Goal: Task Accomplishment & Management: Manage account settings

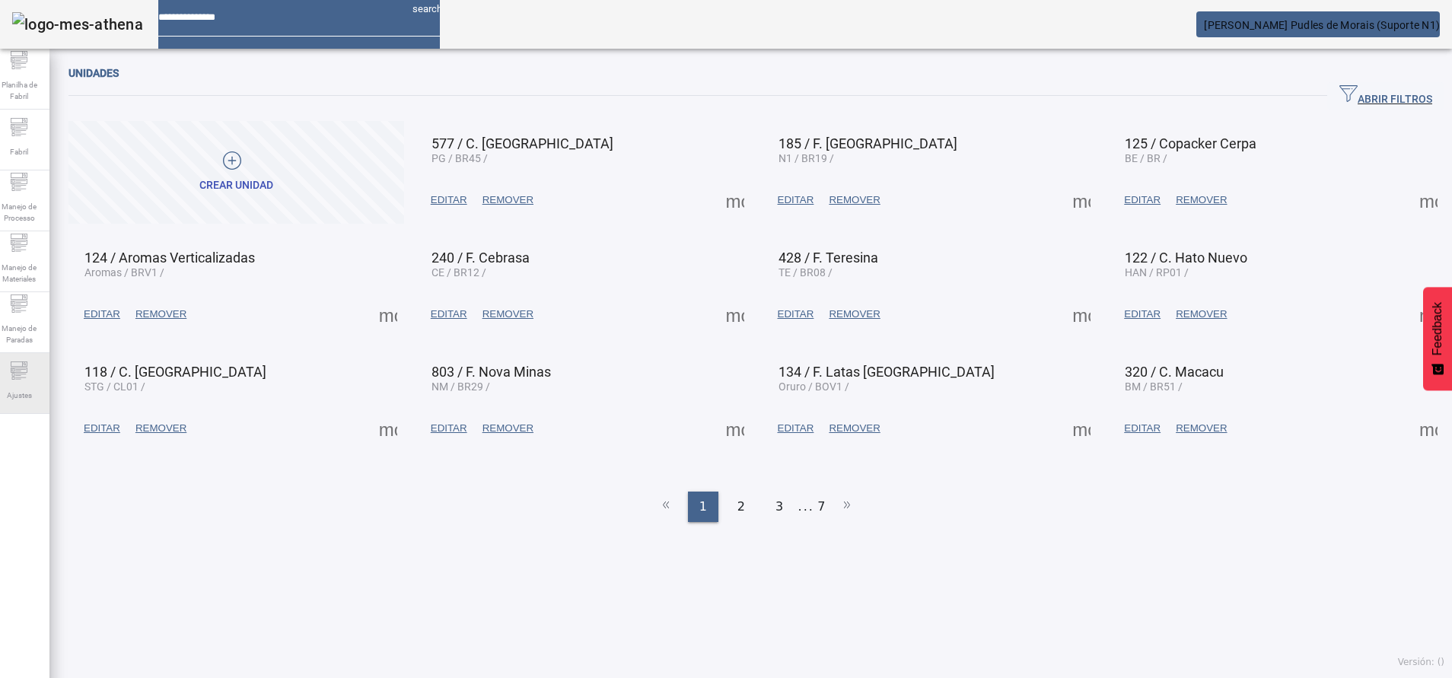
click at [9, 375] on div "Ajustes" at bounding box center [19, 383] width 61 height 61
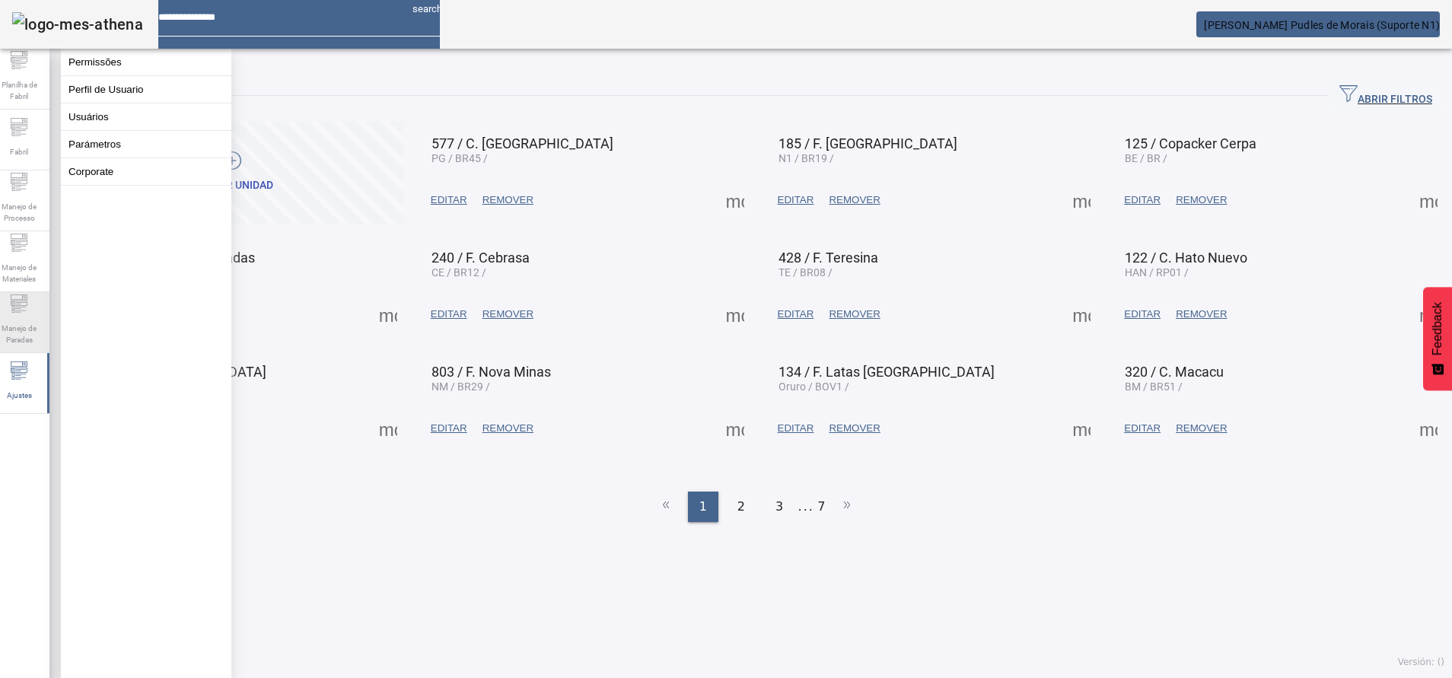
click at [28, 313] on icon at bounding box center [19, 304] width 18 height 18
click at [28, 252] on icon at bounding box center [19, 243] width 18 height 18
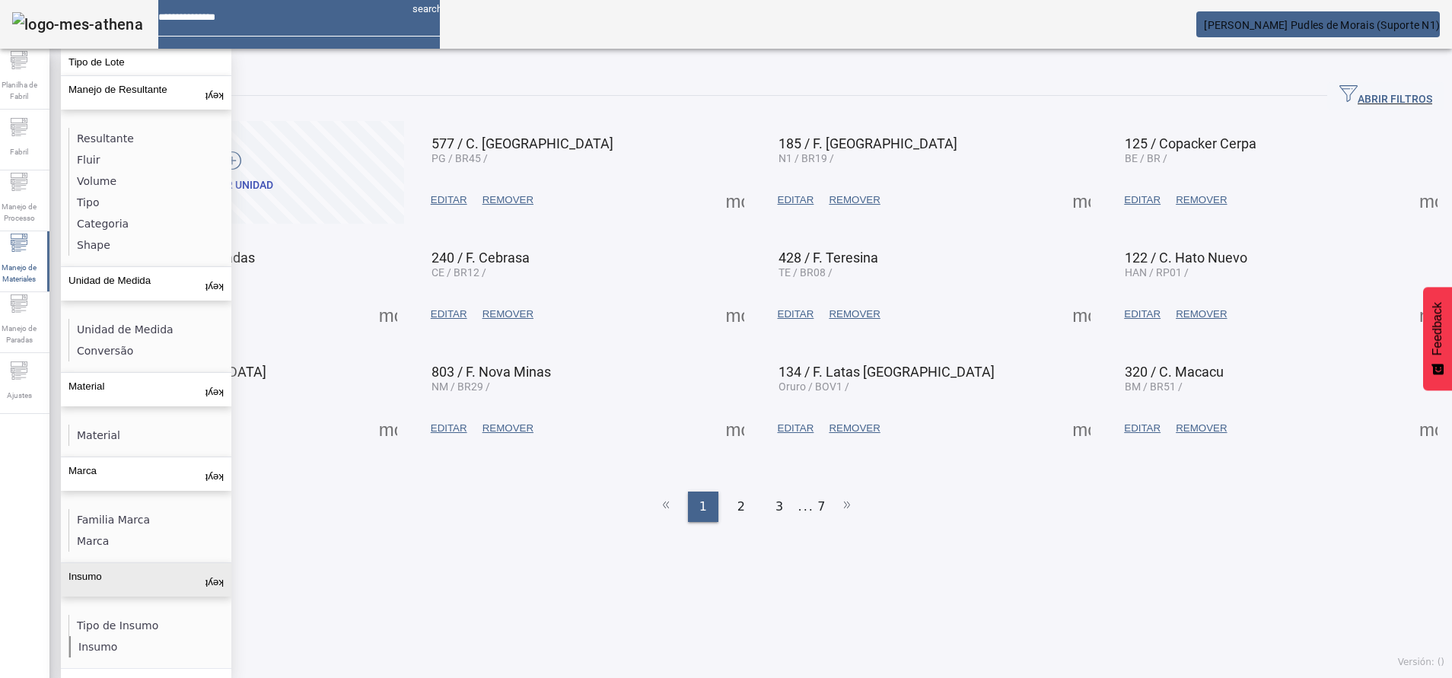
click at [78, 636] on li "Insumo" at bounding box center [149, 646] width 161 height 21
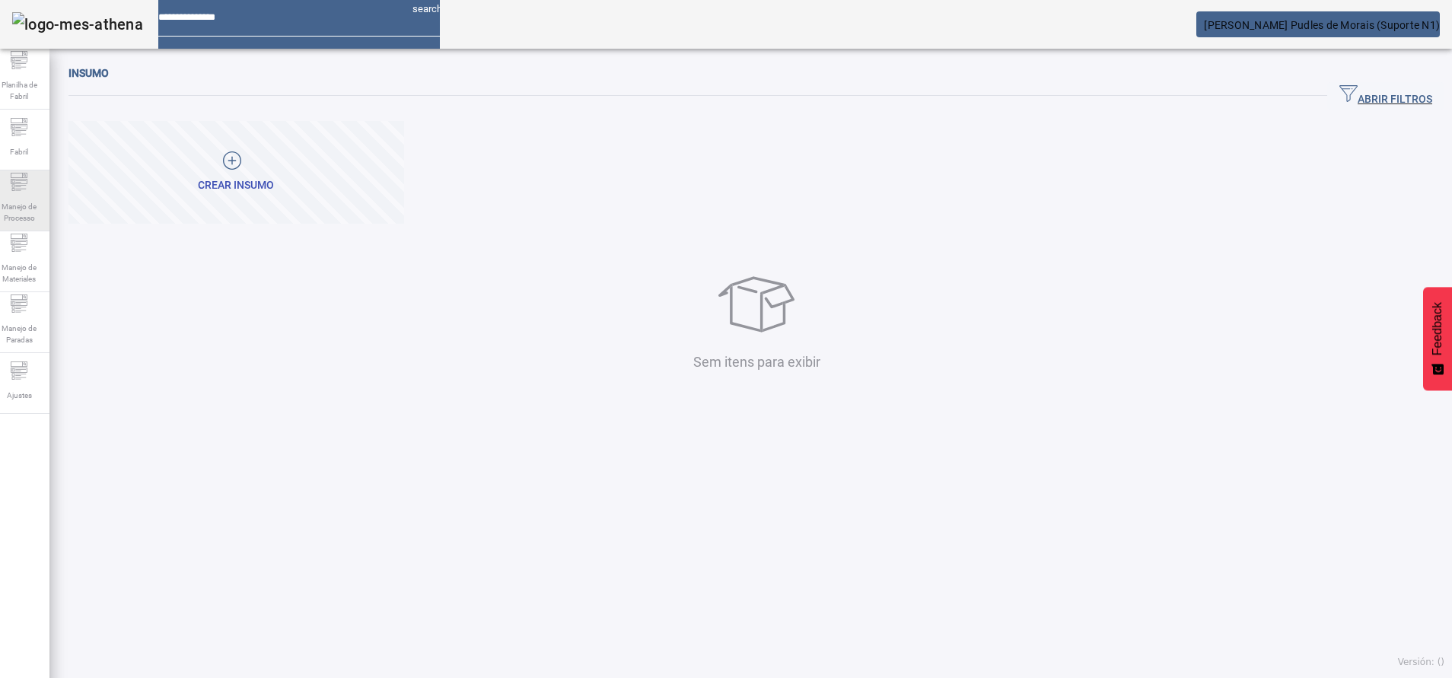
click at [36, 226] on span "Manejo de Processo" at bounding box center [19, 212] width 46 height 32
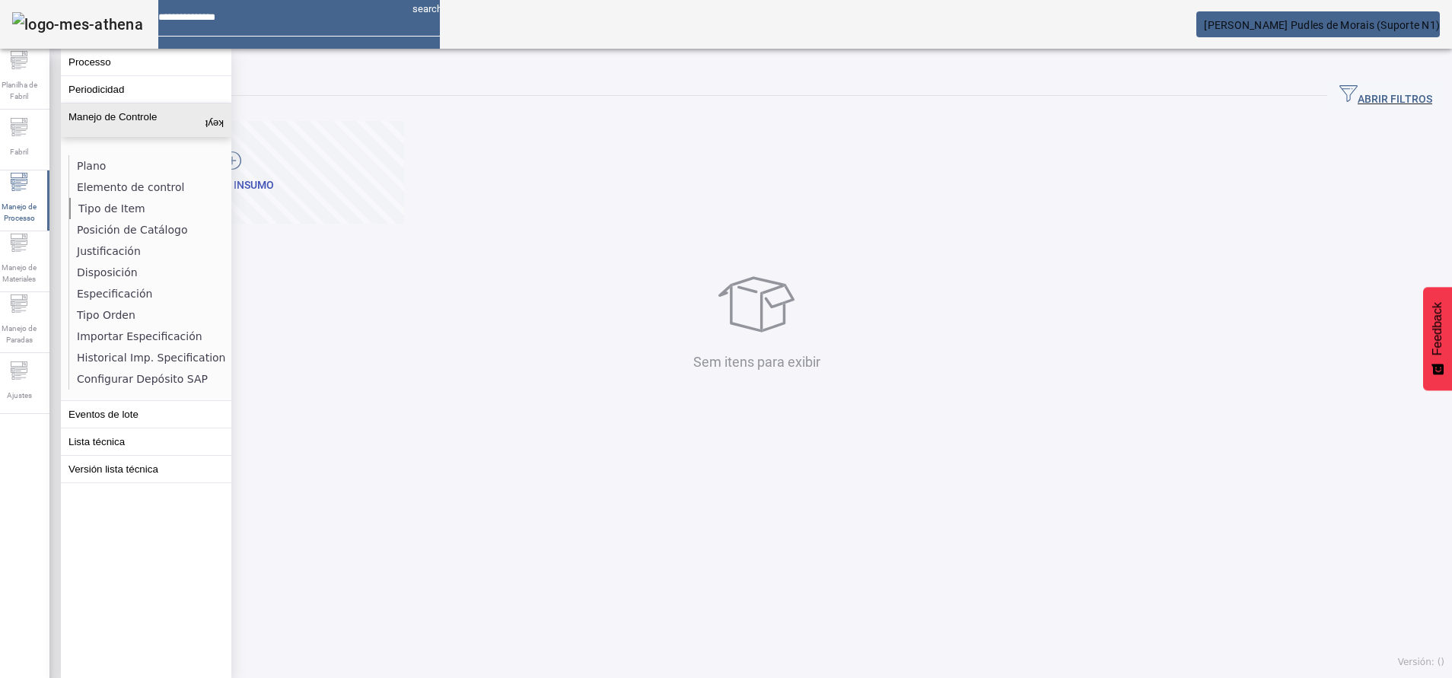
click at [105, 207] on li "Tipo de Item" at bounding box center [149, 208] width 161 height 21
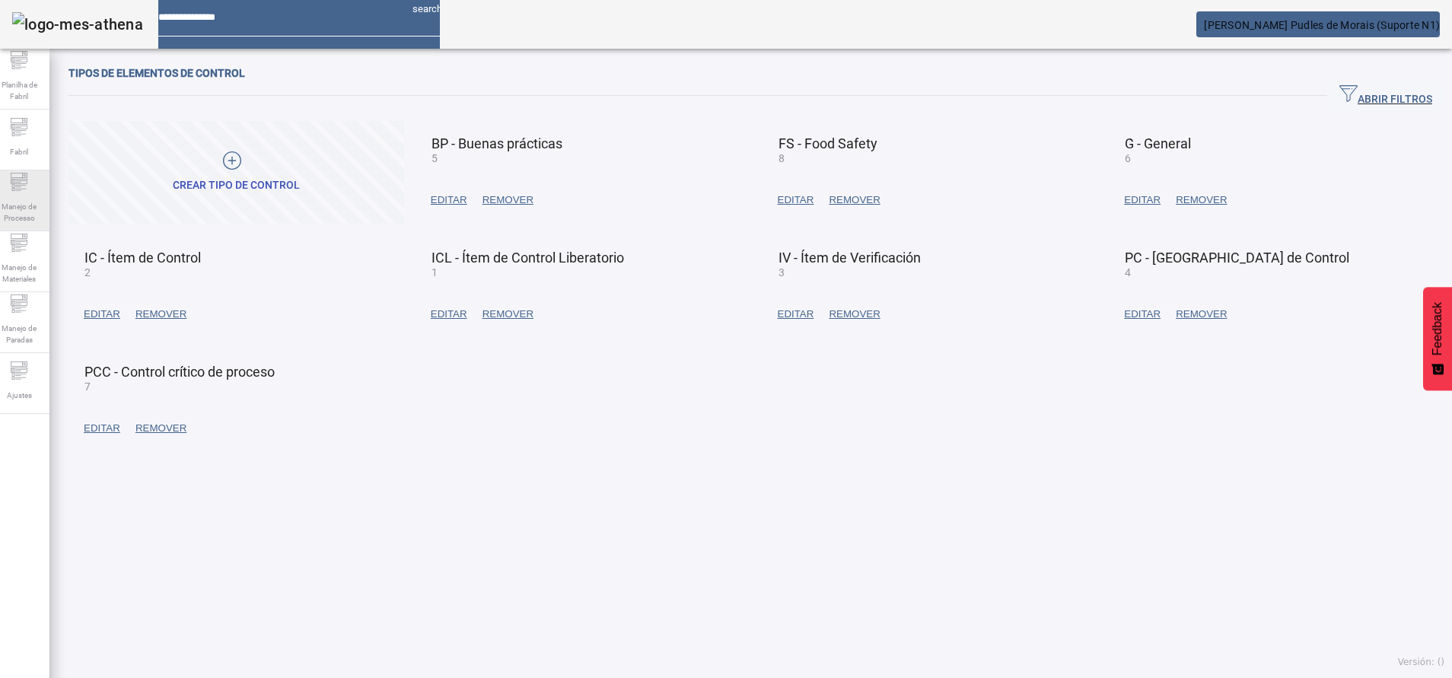
click at [36, 203] on span "Manejo de Processo" at bounding box center [19, 212] width 46 height 32
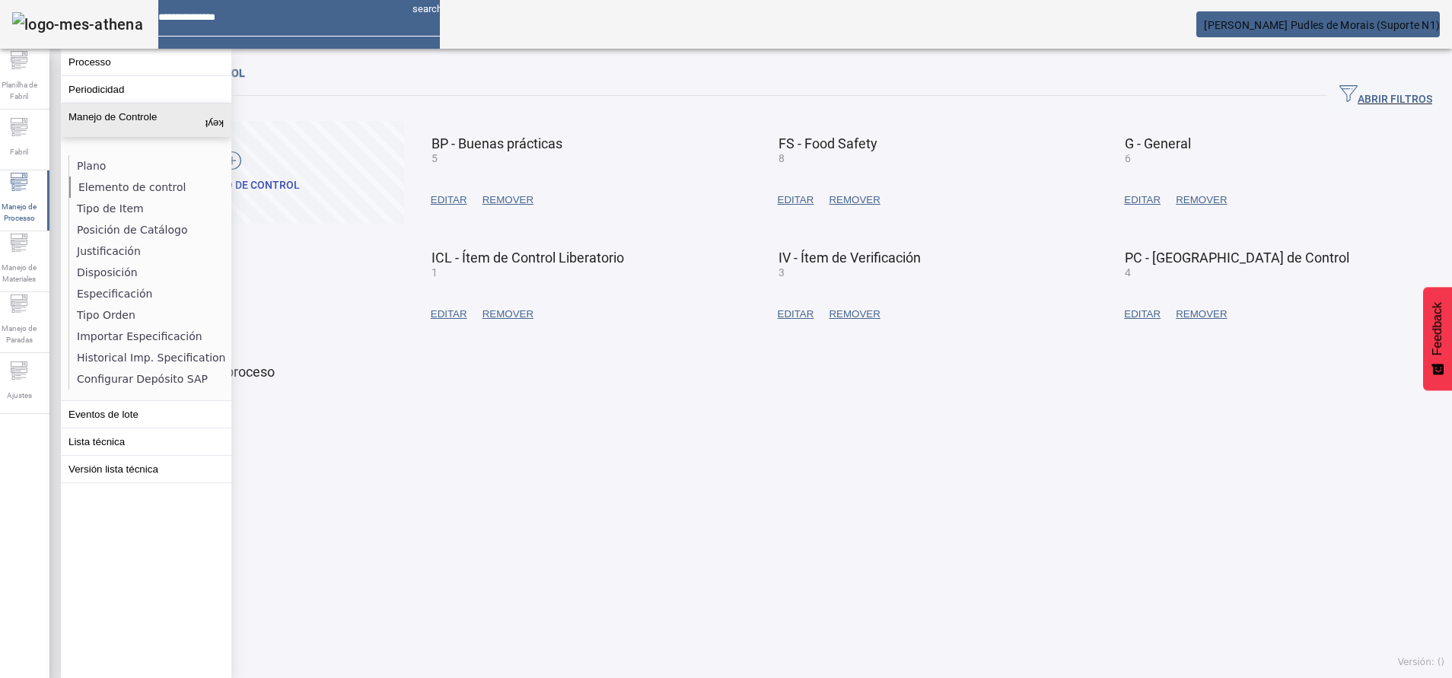
click at [145, 187] on li "Elemento de control" at bounding box center [149, 187] width 161 height 21
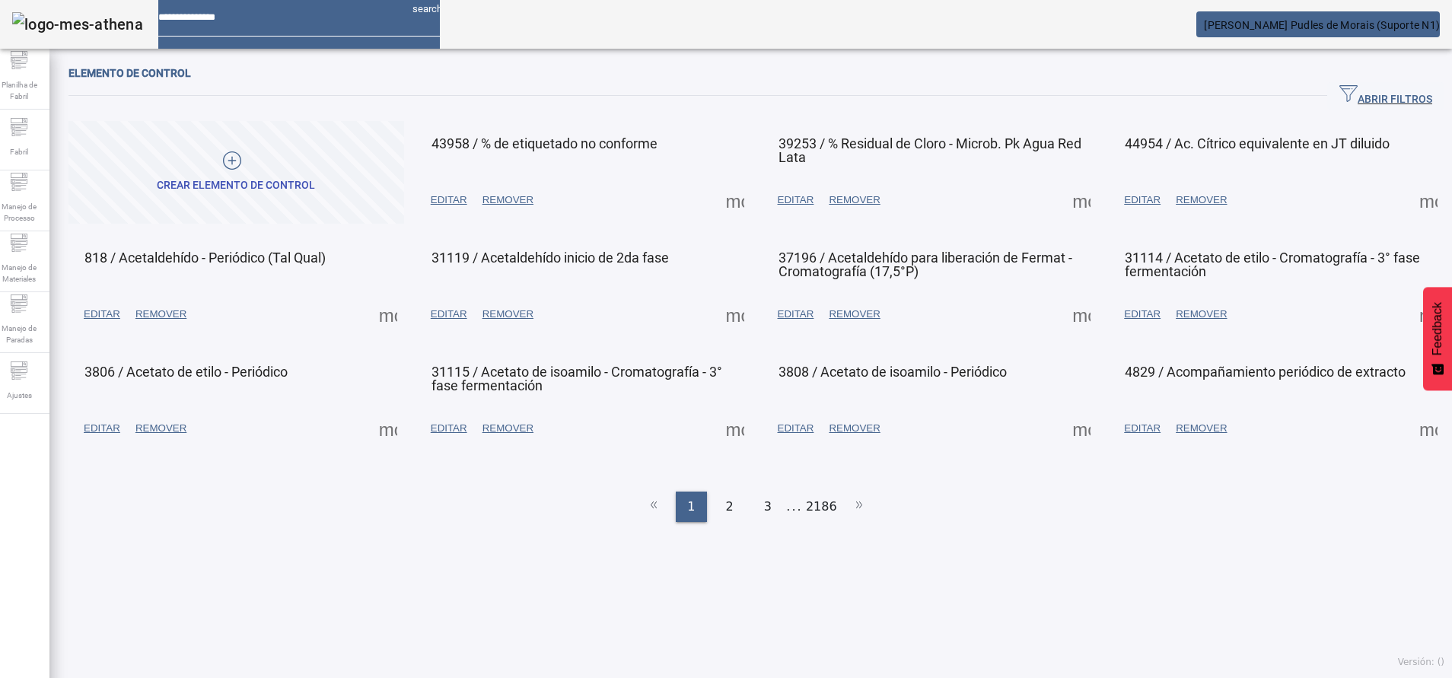
click at [728, 198] on span at bounding box center [735, 200] width 37 height 37
click at [445, 199] on span "EDITAR" at bounding box center [449, 200] width 37 height 15
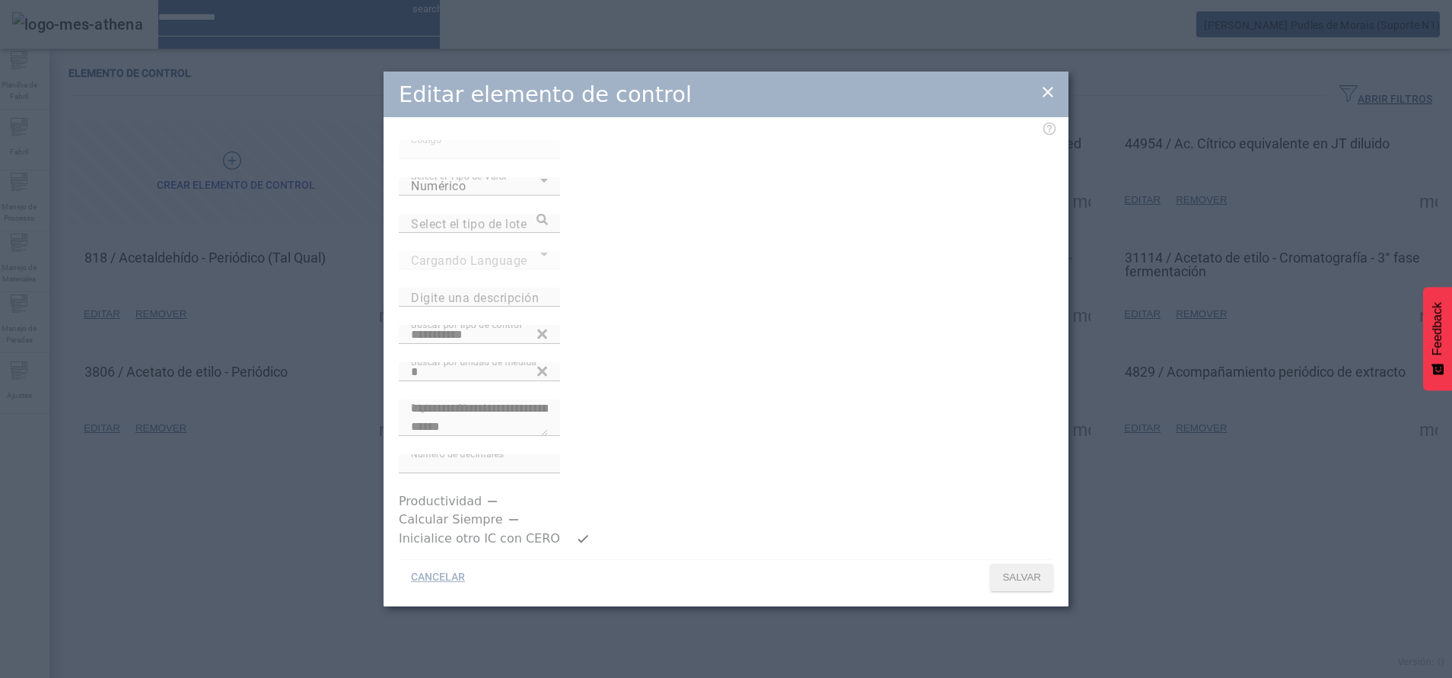
type input "**********"
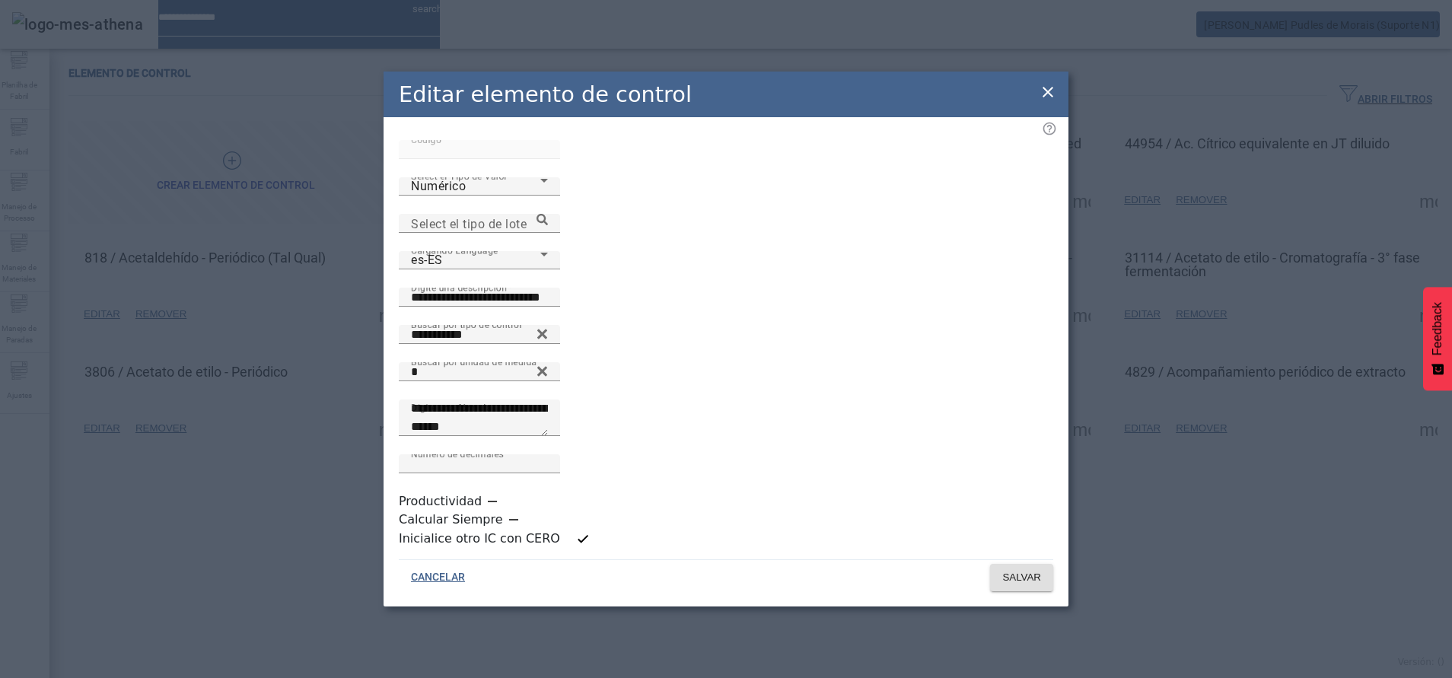
click at [1051, 97] on icon at bounding box center [1048, 92] width 11 height 11
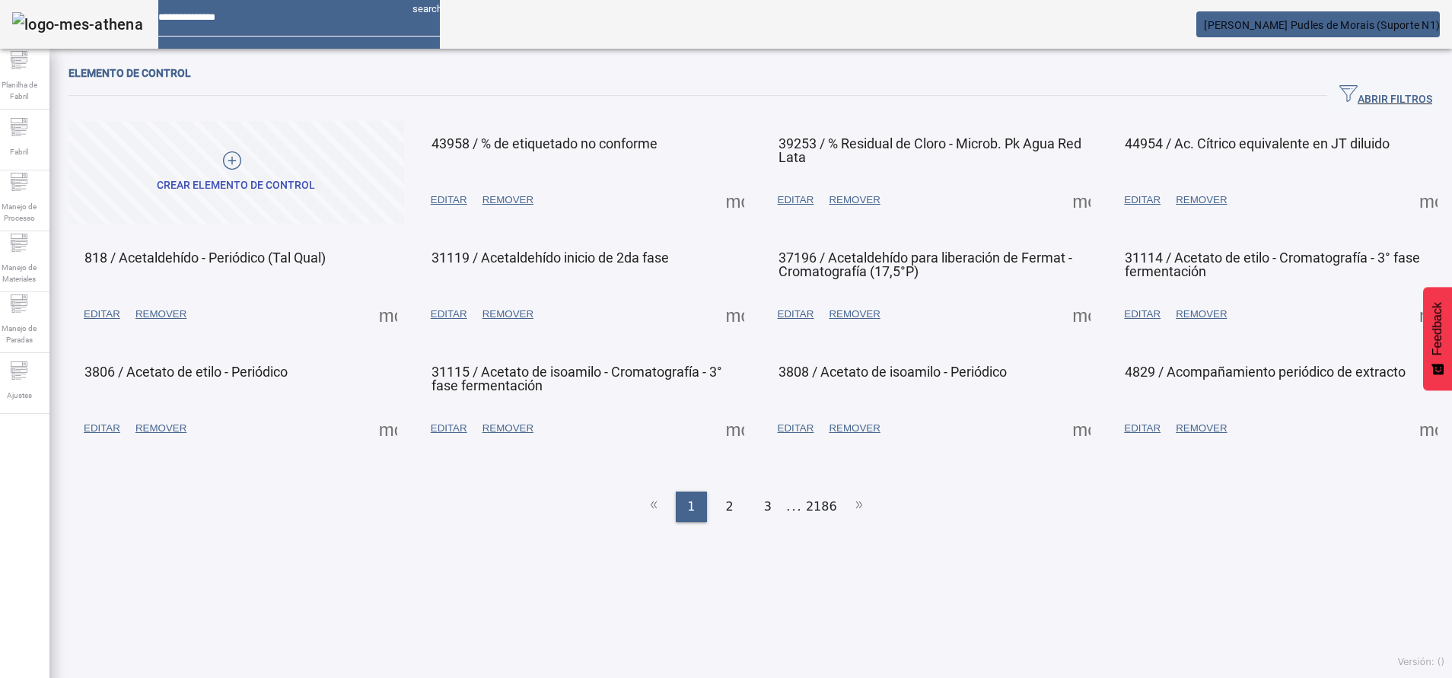
click at [463, 205] on span "EDITAR" at bounding box center [449, 200] width 37 height 15
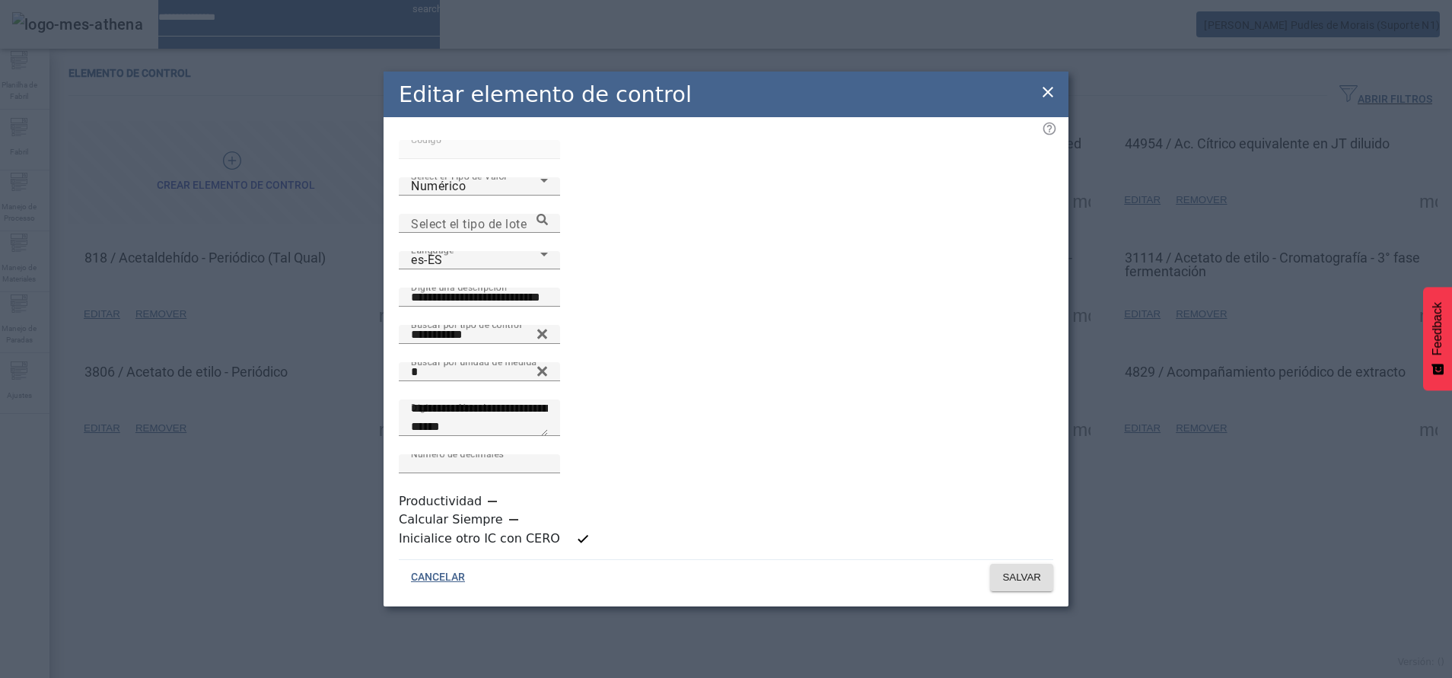
click at [448, 202] on div "Elemento de control ABRIR FILTROS Buscar por Código Buscar por descripción Busc…" at bounding box center [757, 293] width 1376 height 458
click at [1042, 101] on icon at bounding box center [1048, 92] width 18 height 18
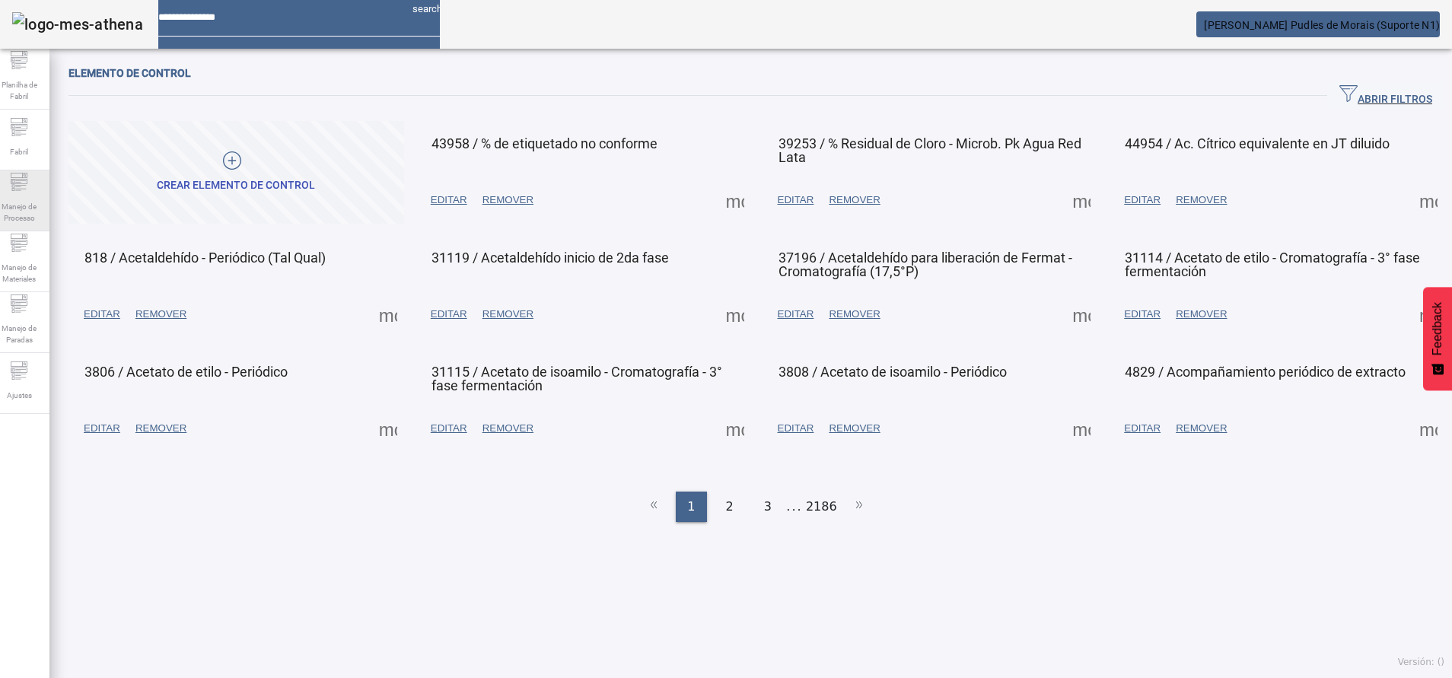
click at [27, 198] on span "Manejo de Processo" at bounding box center [19, 212] width 46 height 32
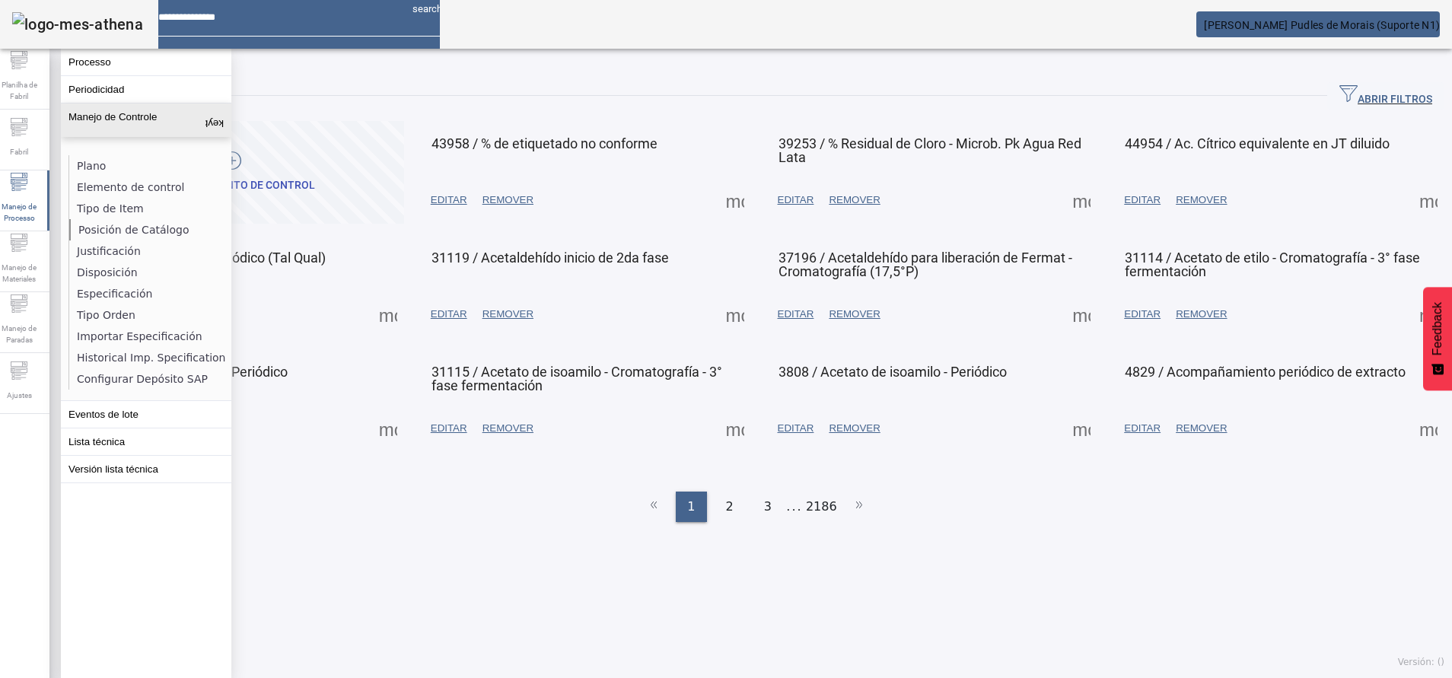
click at [173, 231] on li "Posición de Catálogo" at bounding box center [149, 229] width 161 height 21
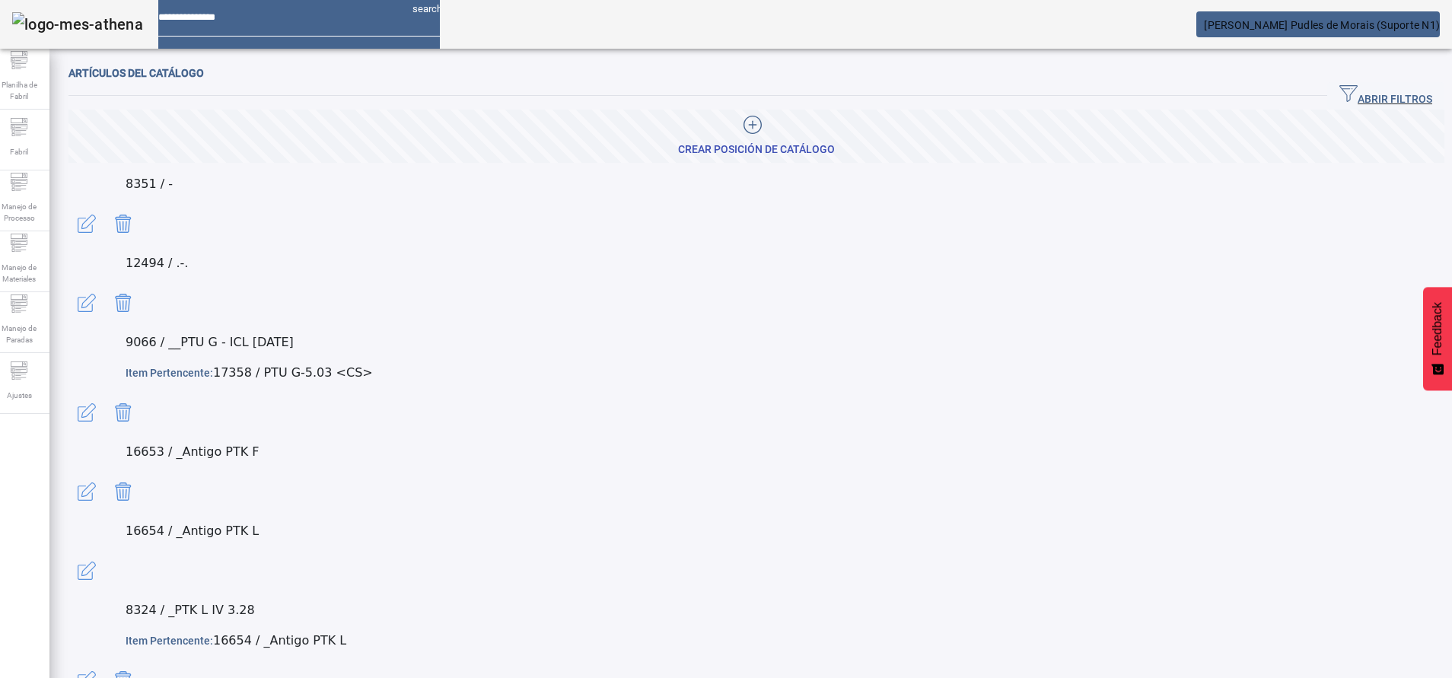
click at [1328, 79] on span "button" at bounding box center [1386, 96] width 117 height 37
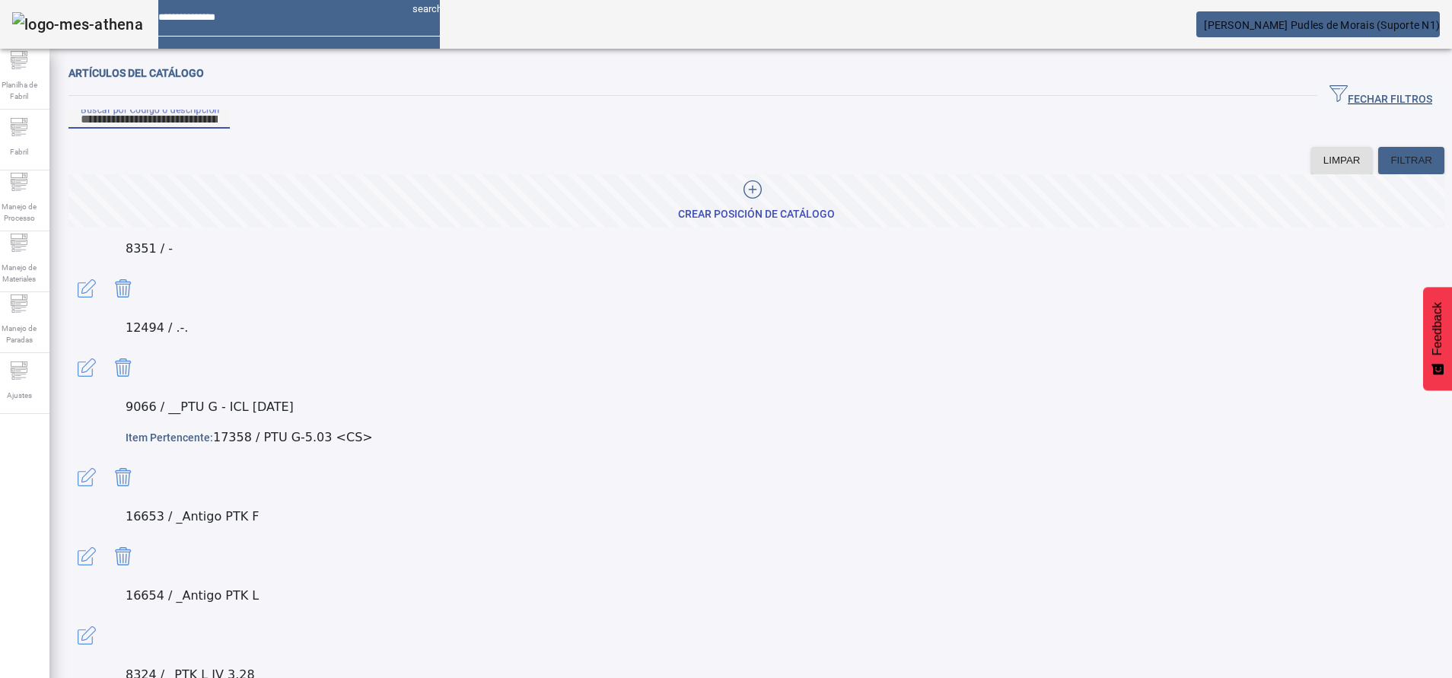
click at [218, 128] on input "Buscar por Código o descripción" at bounding box center [149, 119] width 137 height 18
paste input "*****"
type input "*****"
click at [1391, 168] on span "FILTRAR" at bounding box center [1412, 160] width 42 height 15
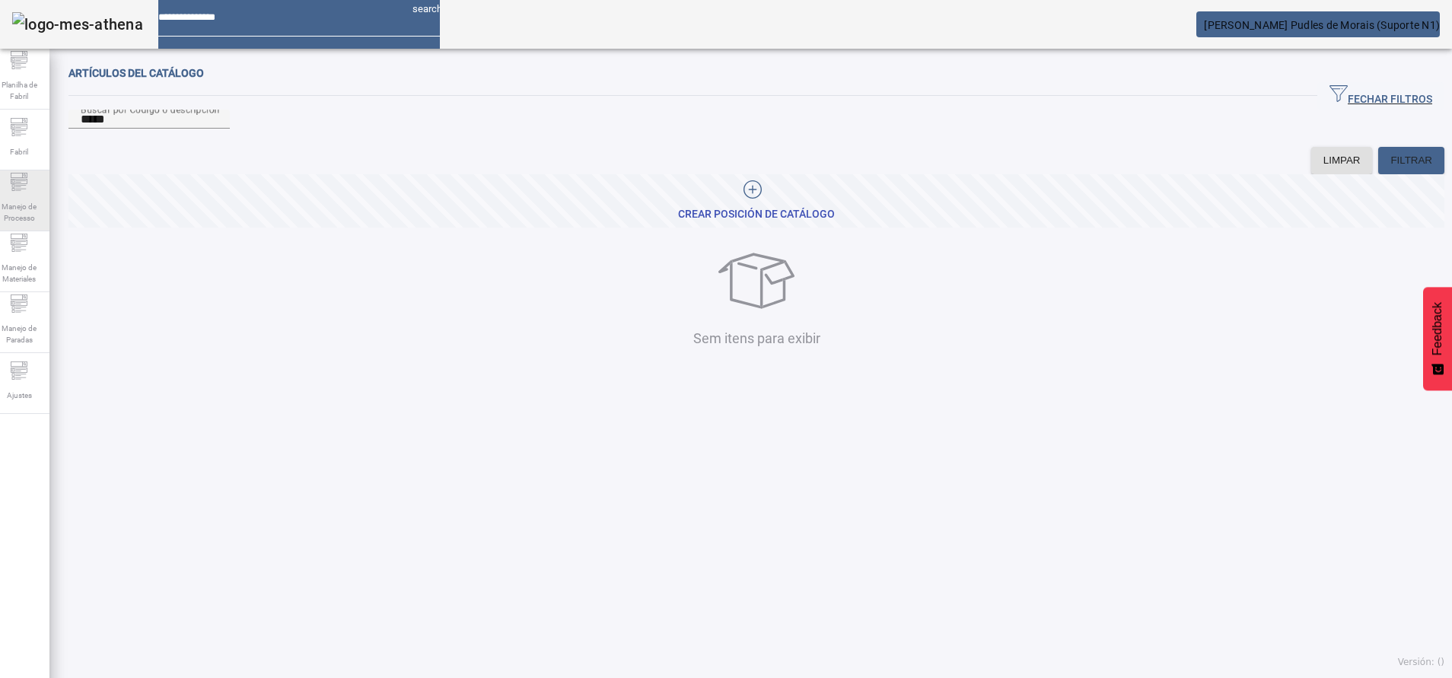
click at [33, 172] on div "Manejo de Processo" at bounding box center [19, 201] width 61 height 61
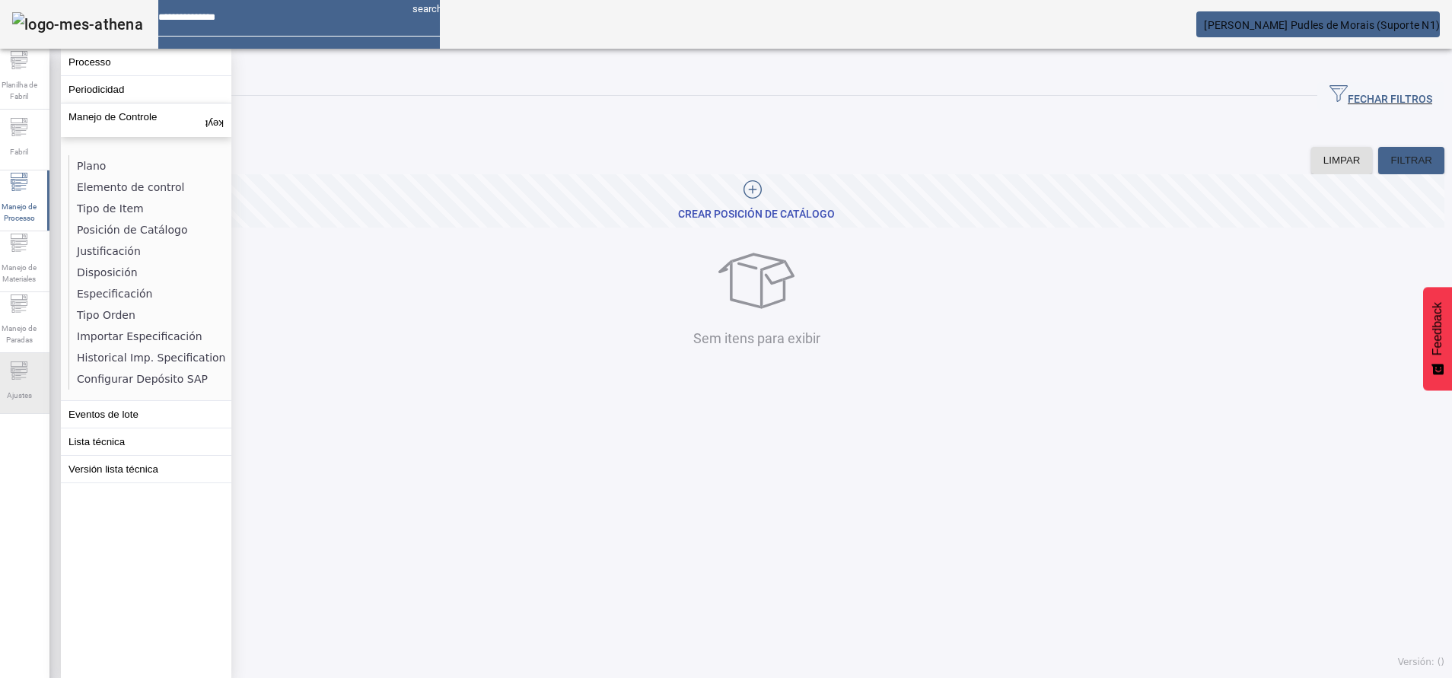
click at [16, 369] on div "Ajustes" at bounding box center [19, 383] width 61 height 61
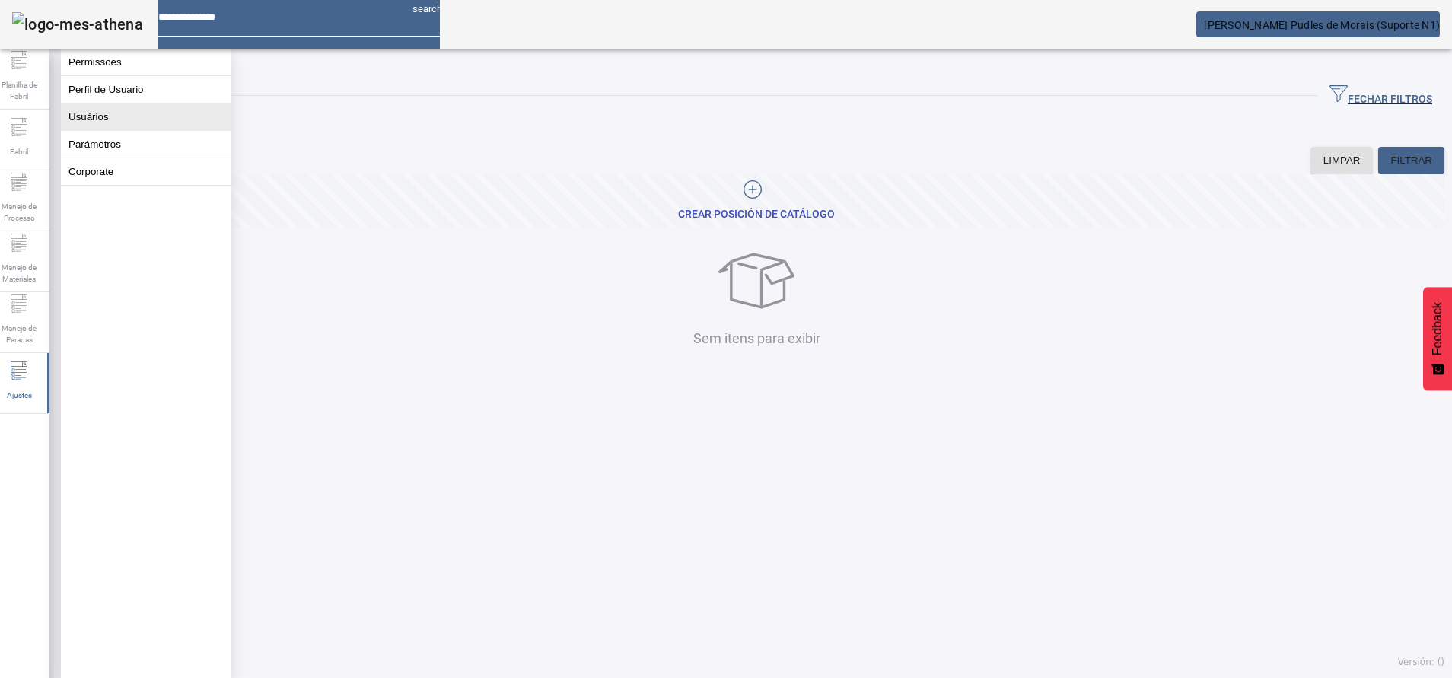
click at [152, 126] on button "Usuários" at bounding box center [146, 117] width 171 height 27
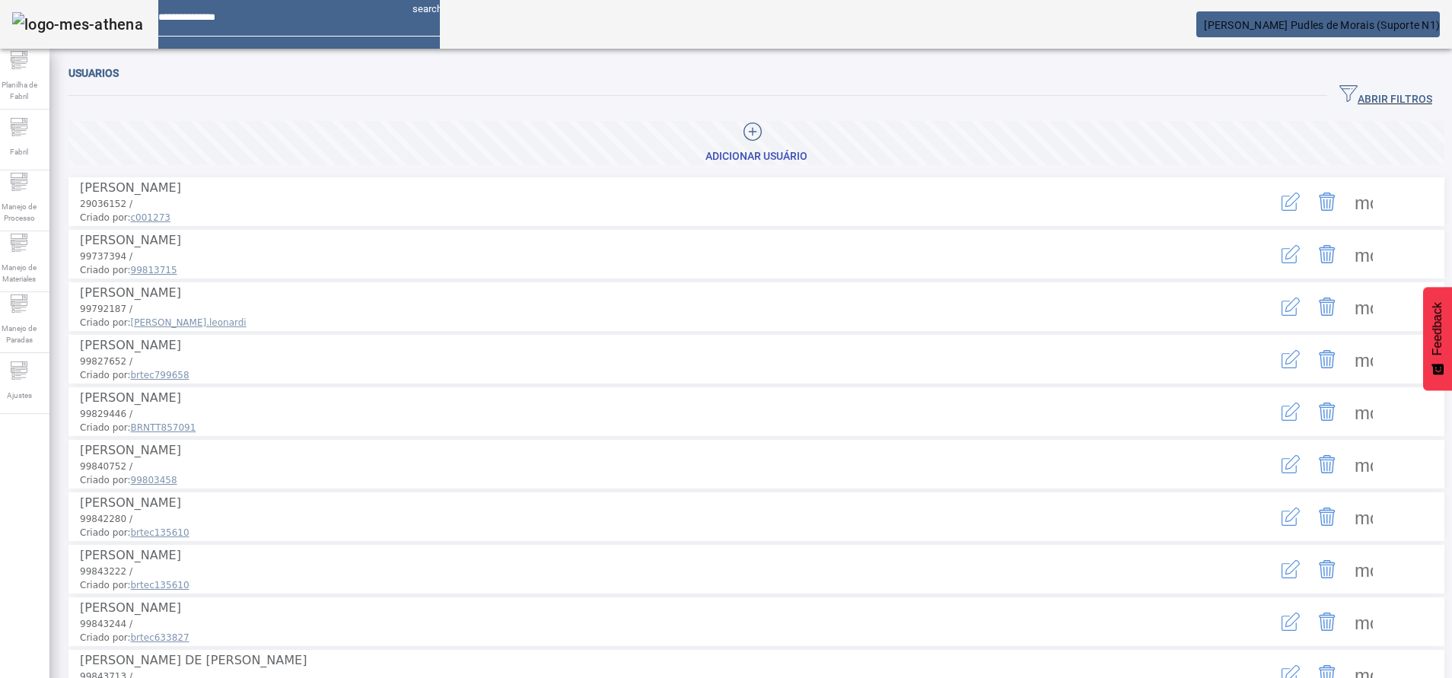
click at [1400, 79] on span "button" at bounding box center [1386, 96] width 117 height 37
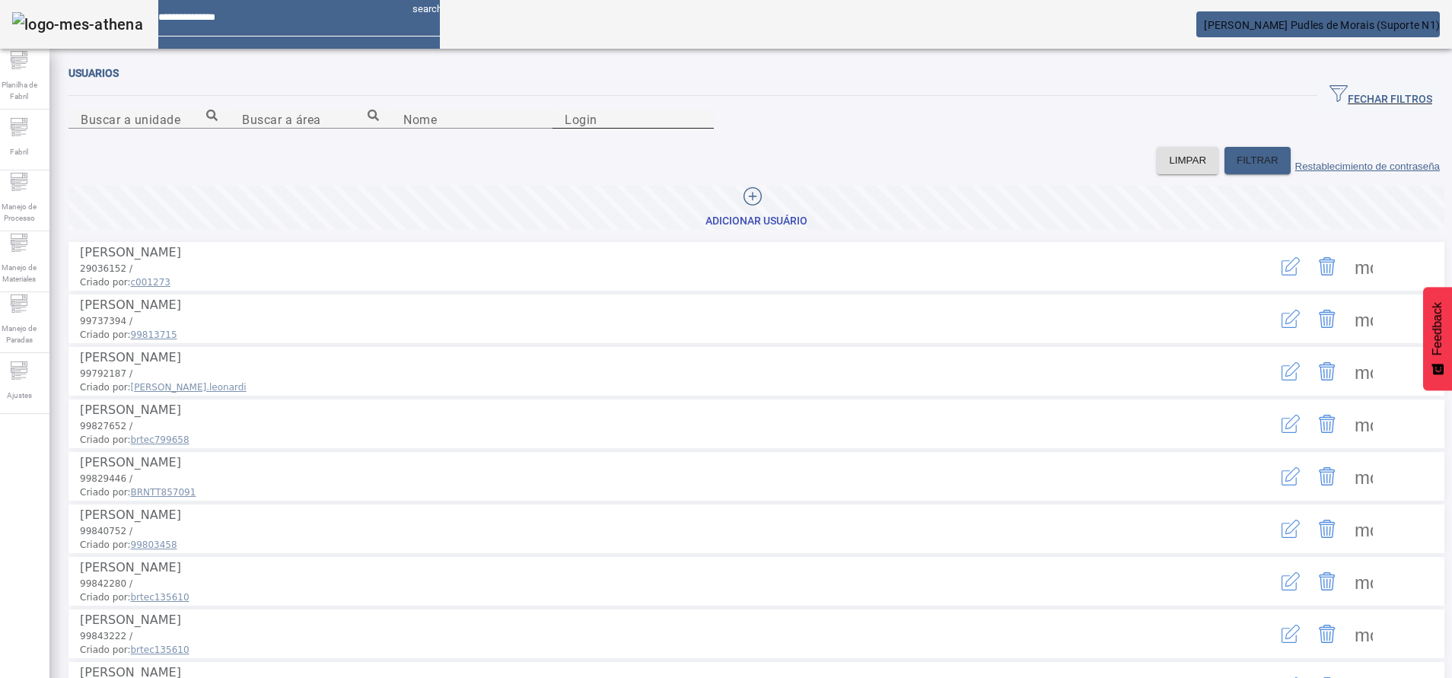
click at [702, 129] on input "Login" at bounding box center [633, 119] width 137 height 18
type input "*****"
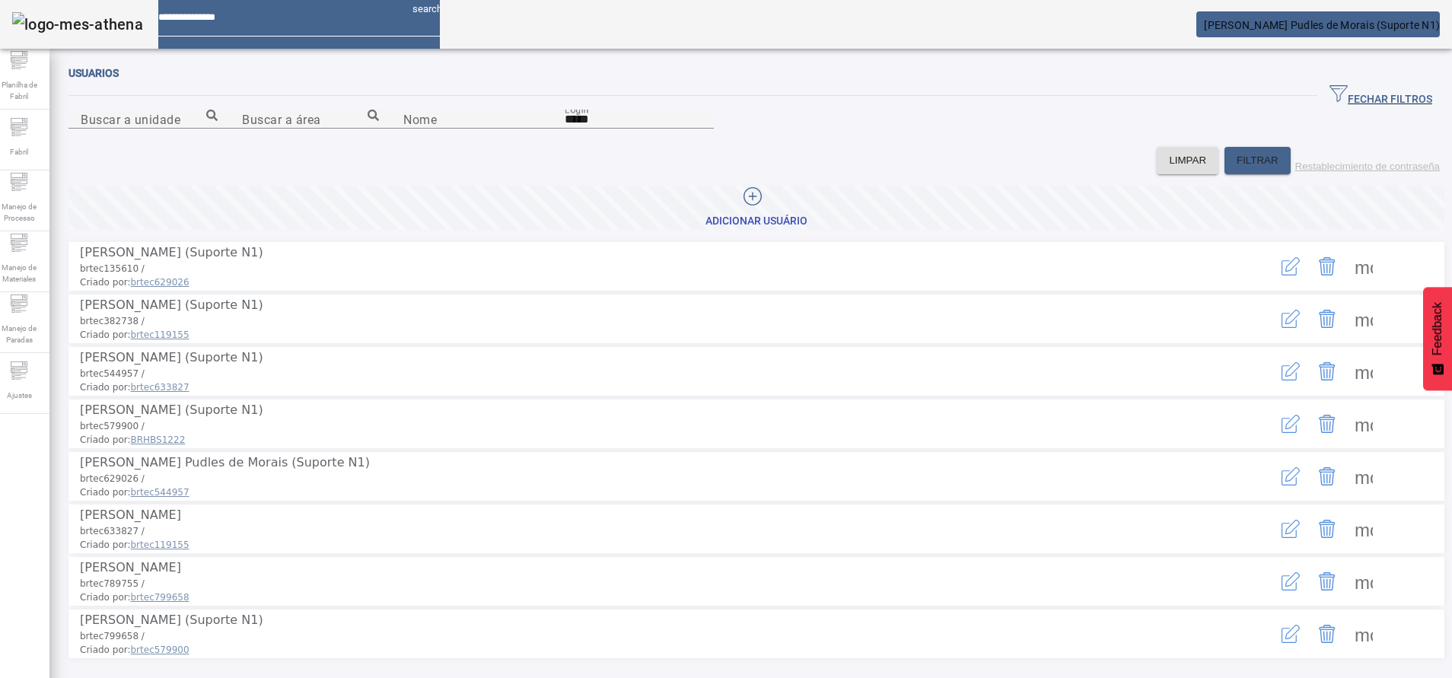
click at [1346, 495] on span at bounding box center [1364, 476] width 37 height 37
click at [1168, 677] on div at bounding box center [726, 678] width 1452 height 0
click at [1282, 486] on icon "button" at bounding box center [1291, 476] width 18 height 18
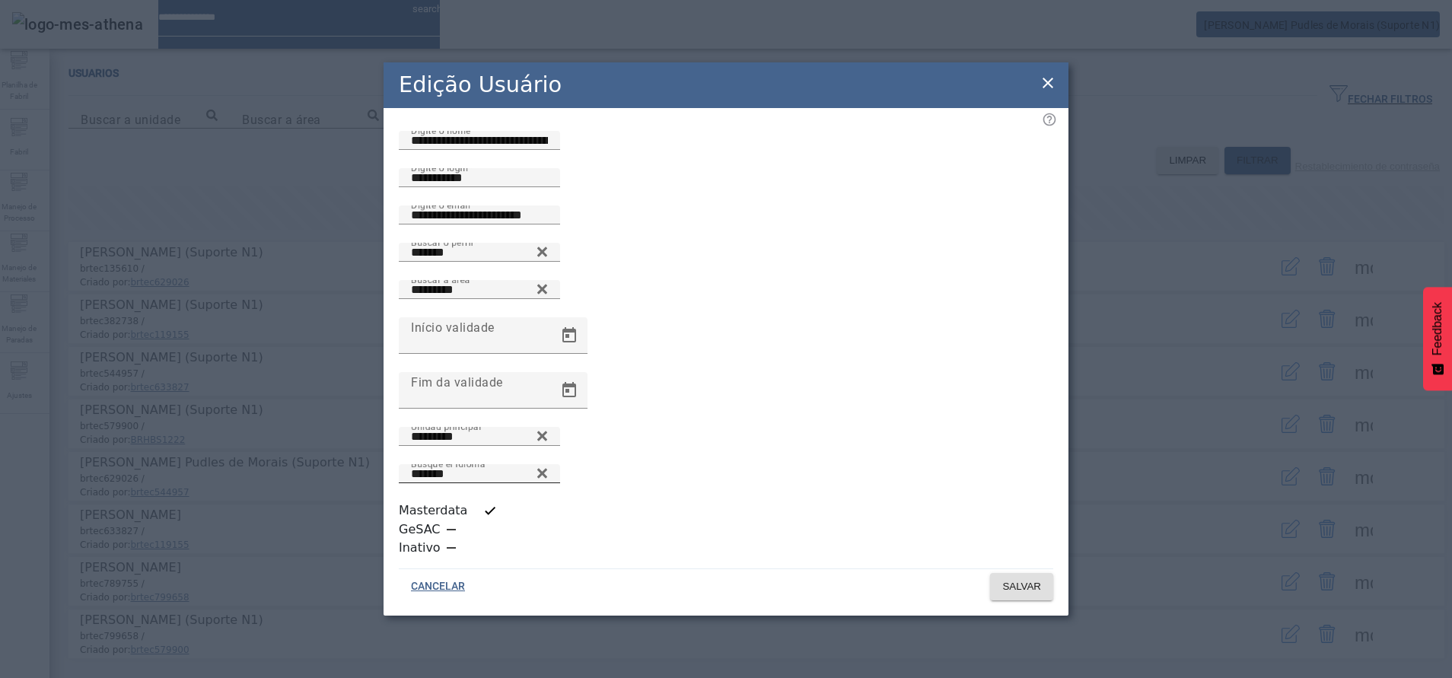
click at [547, 478] on icon at bounding box center [542, 473] width 10 height 10
click at [548, 466] on div "Busque el idioma" at bounding box center [479, 473] width 137 height 19
click at [548, 473] on input "Busque el idioma" at bounding box center [479, 474] width 137 height 18
click at [548, 476] on icon at bounding box center [542, 469] width 11 height 11
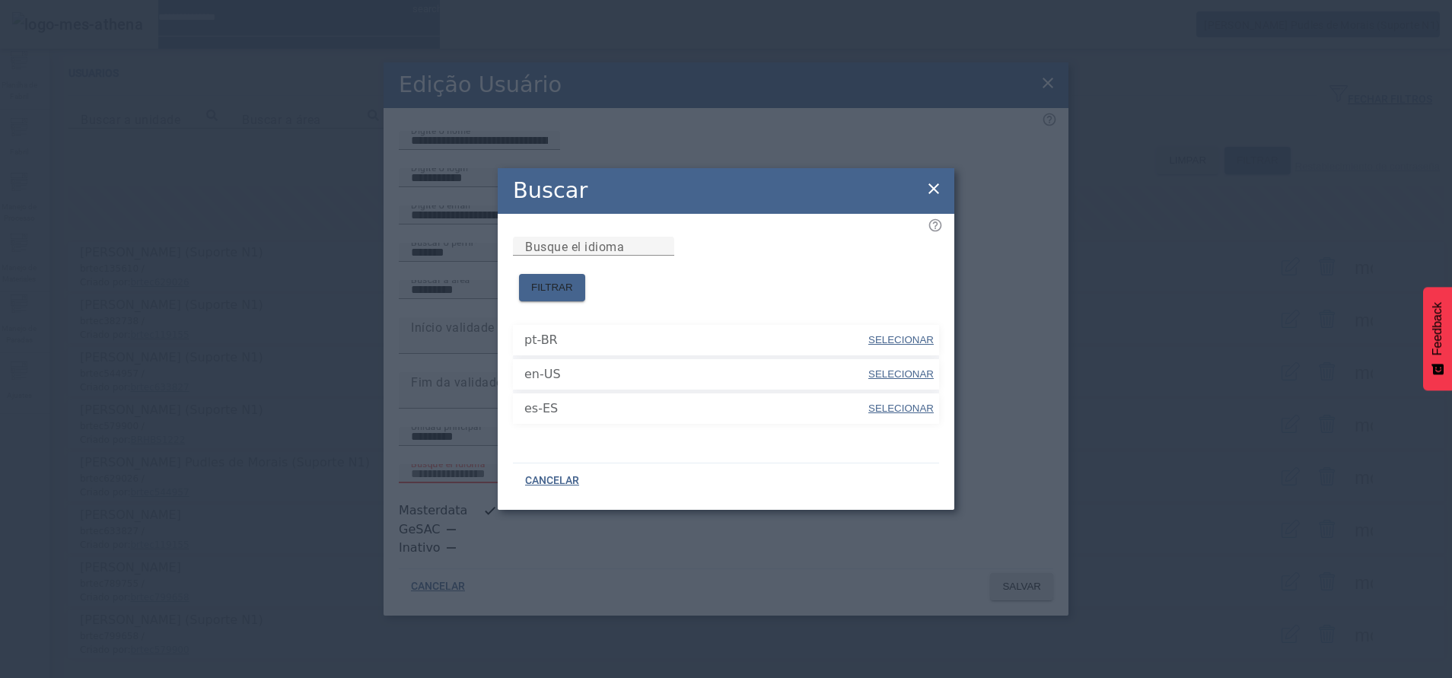
click at [908, 336] on span "SELECIONAR" at bounding box center [901, 339] width 65 height 11
type input "*****"
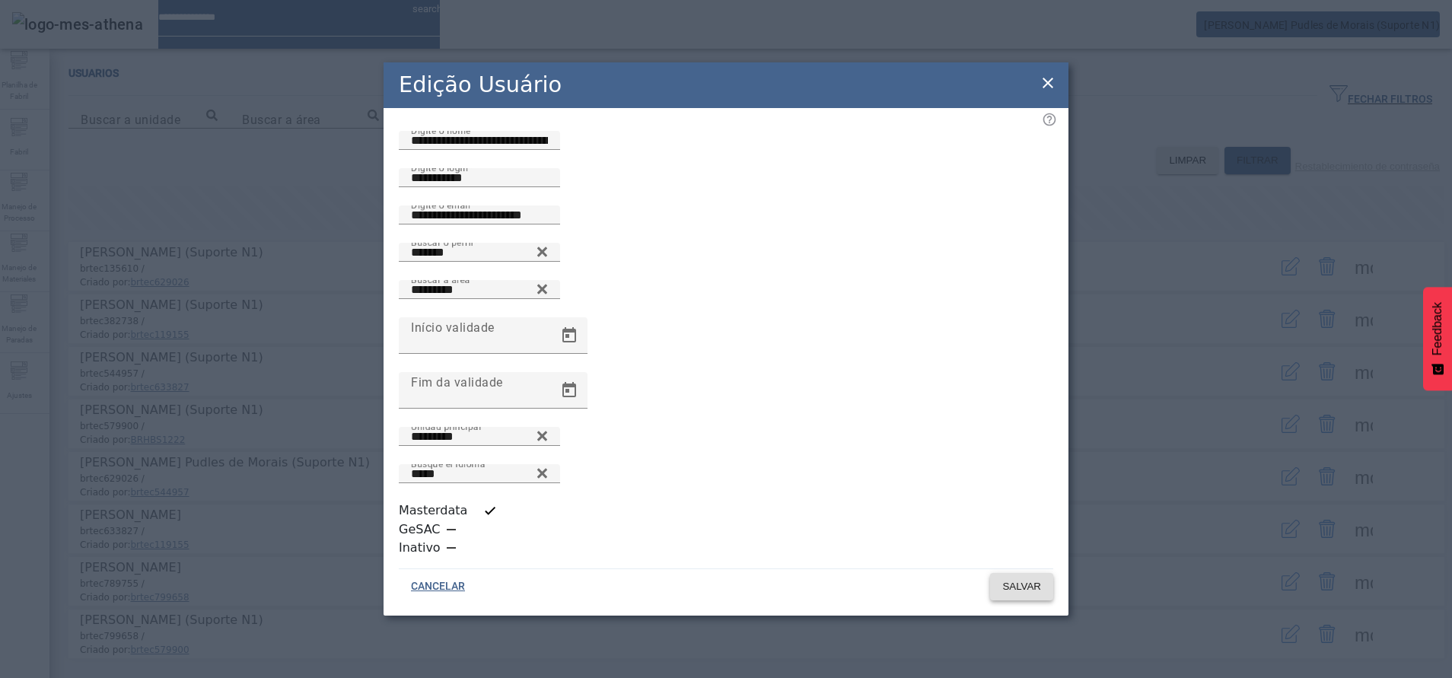
click at [1018, 569] on span at bounding box center [1021, 587] width 63 height 37
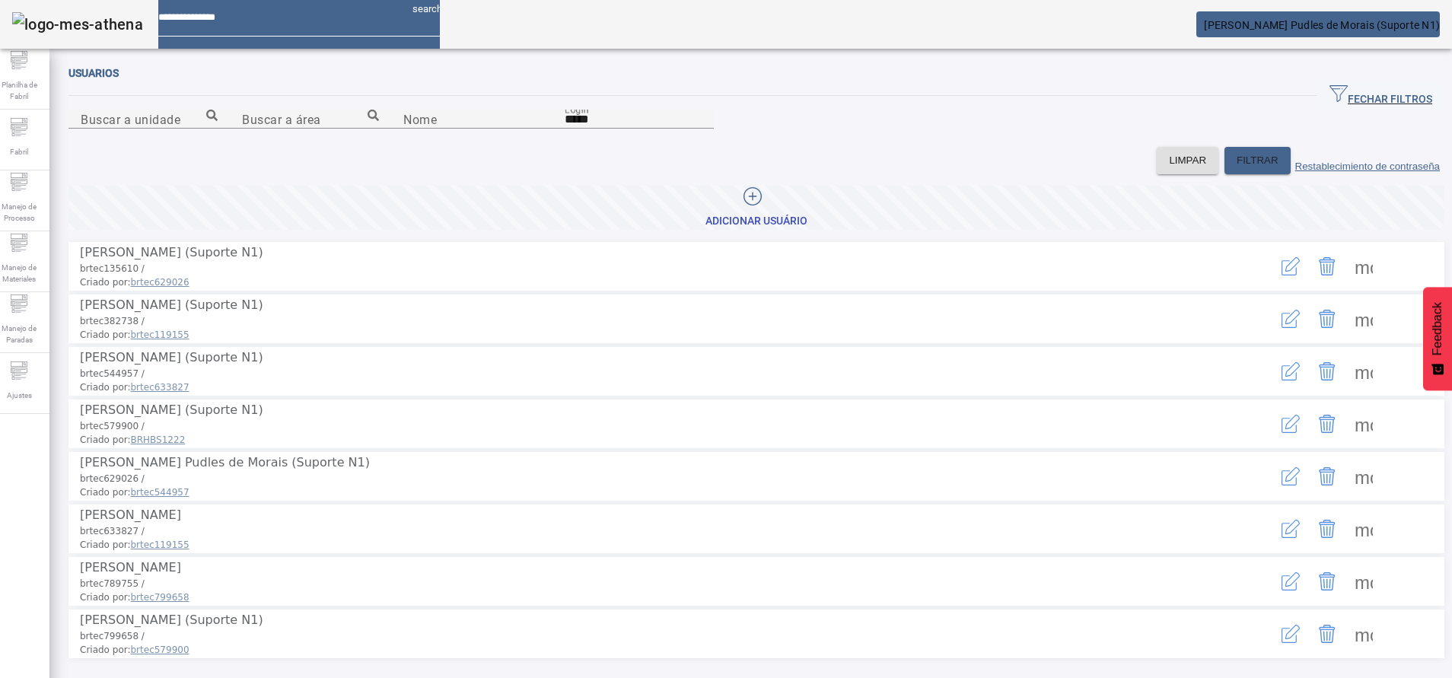
click at [1232, 30] on span "[PERSON_NAME] Pudles de Morais (Suporte N1)" at bounding box center [1322, 25] width 236 height 12
click at [41, 209] on span "Gerenciar Processo" at bounding box center [19, 212] width 46 height 32
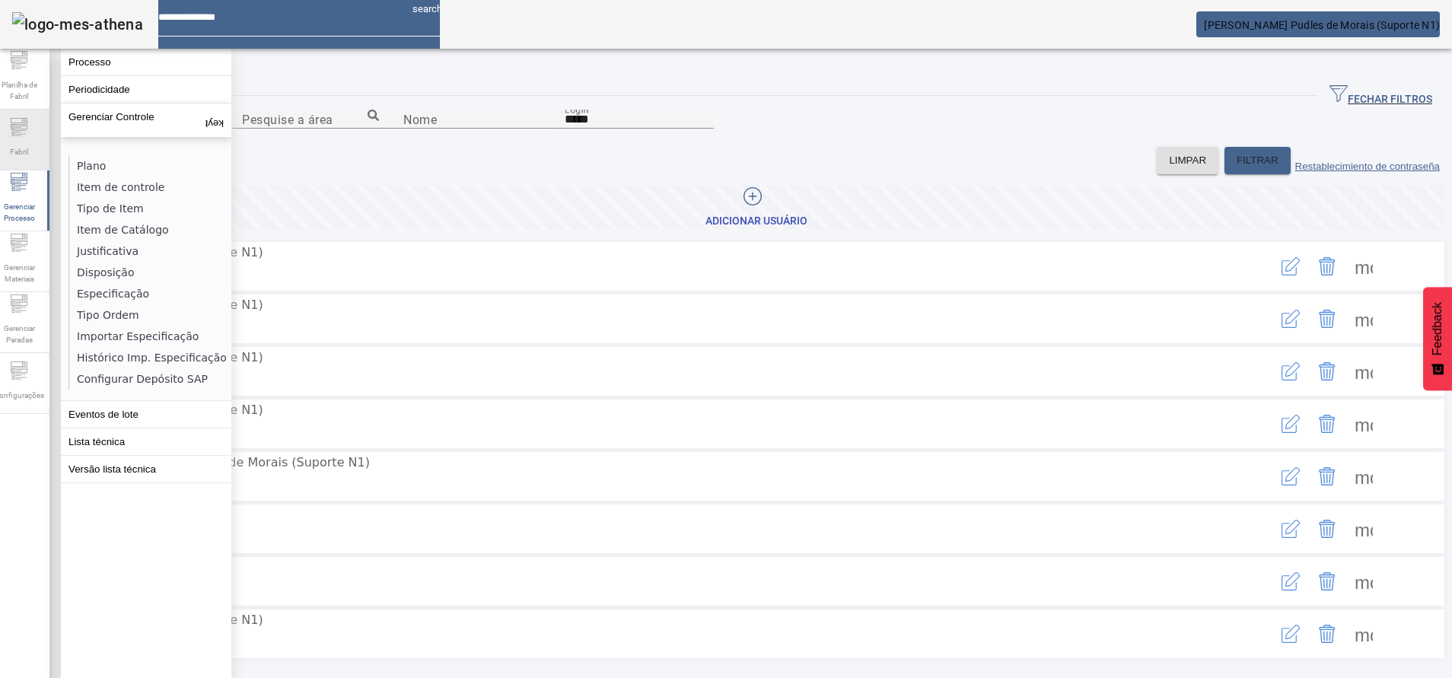
click at [33, 148] on span "Fabril" at bounding box center [18, 152] width 27 height 21
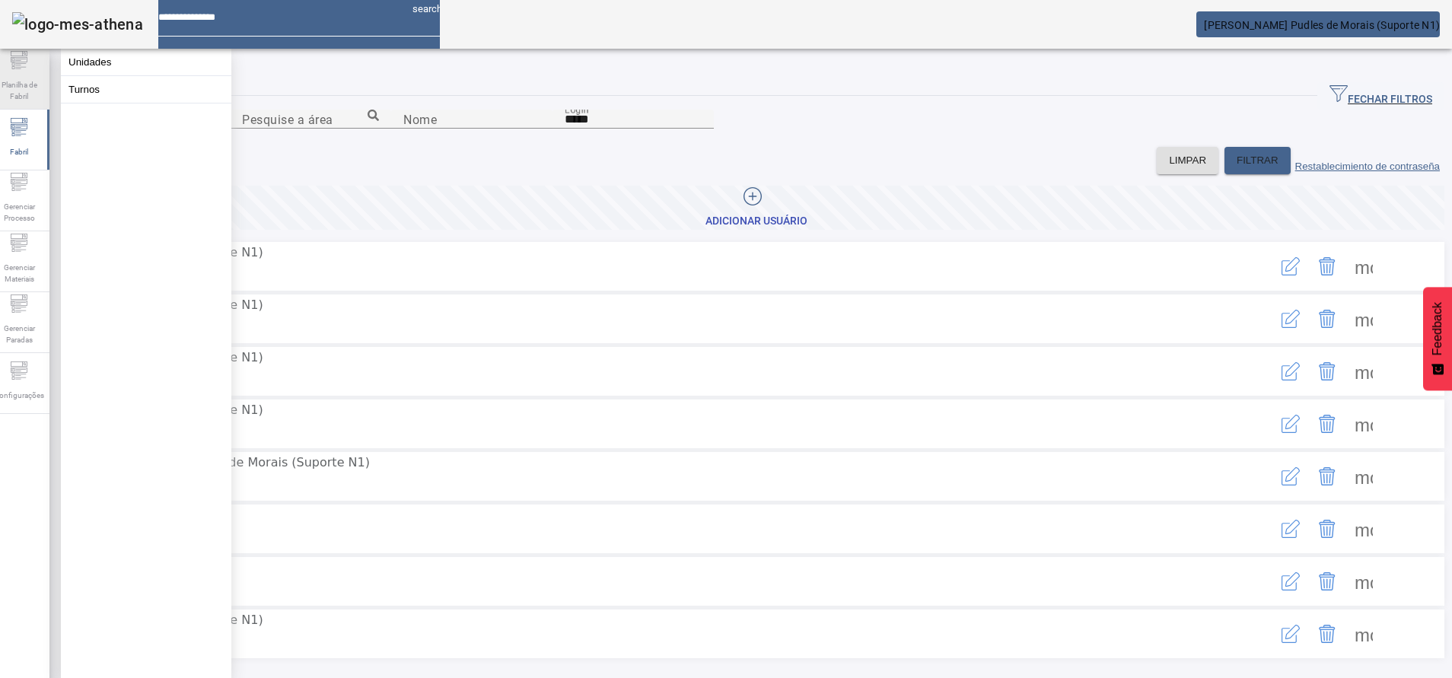
click at [30, 75] on span "Planilha de Fabril" at bounding box center [19, 91] width 46 height 32
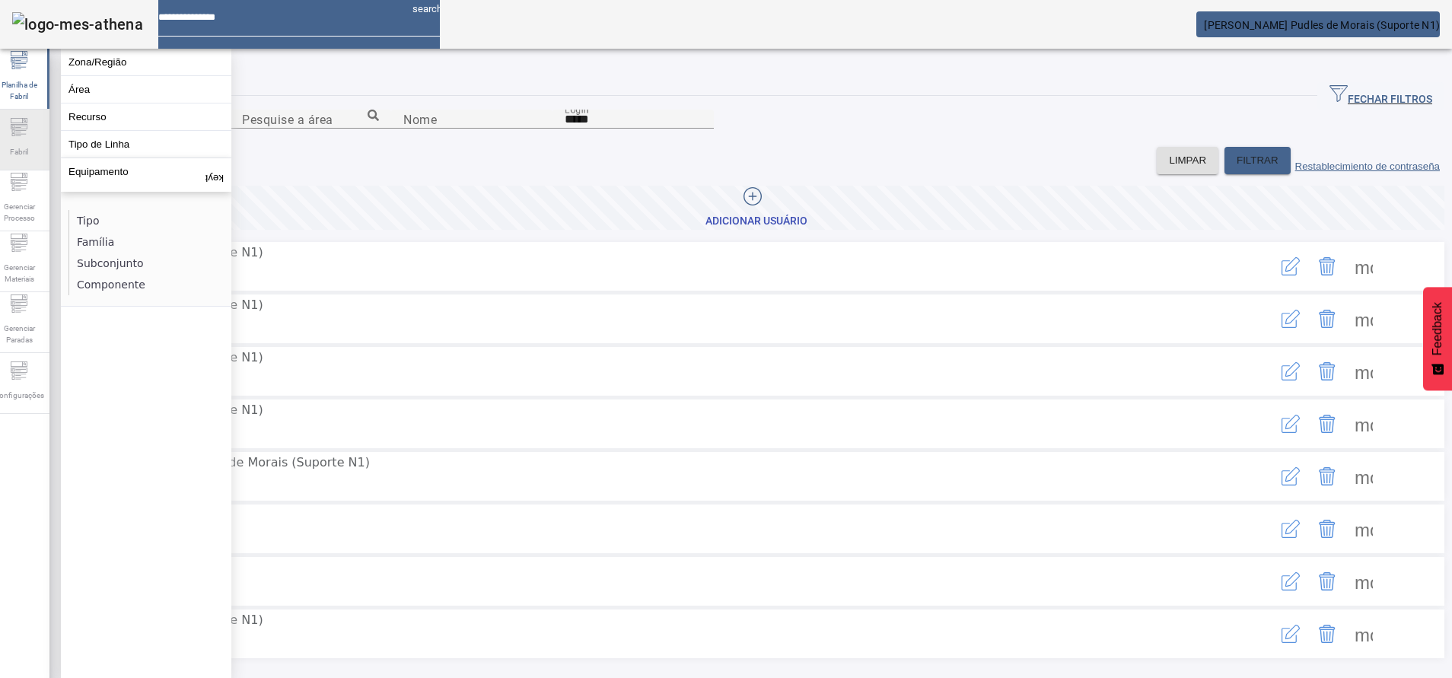
click at [20, 129] on icon at bounding box center [19, 127] width 18 height 18
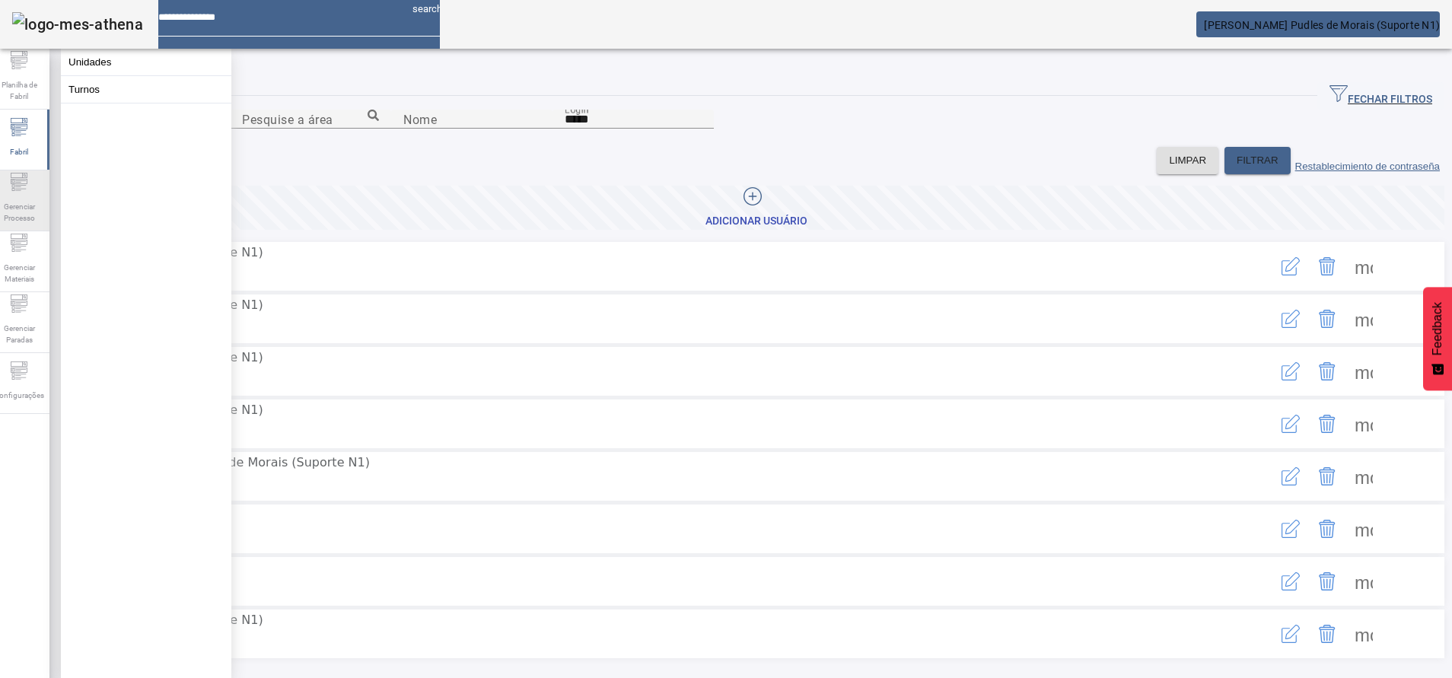
click at [14, 196] on span "Gerenciar Processo" at bounding box center [19, 212] width 46 height 32
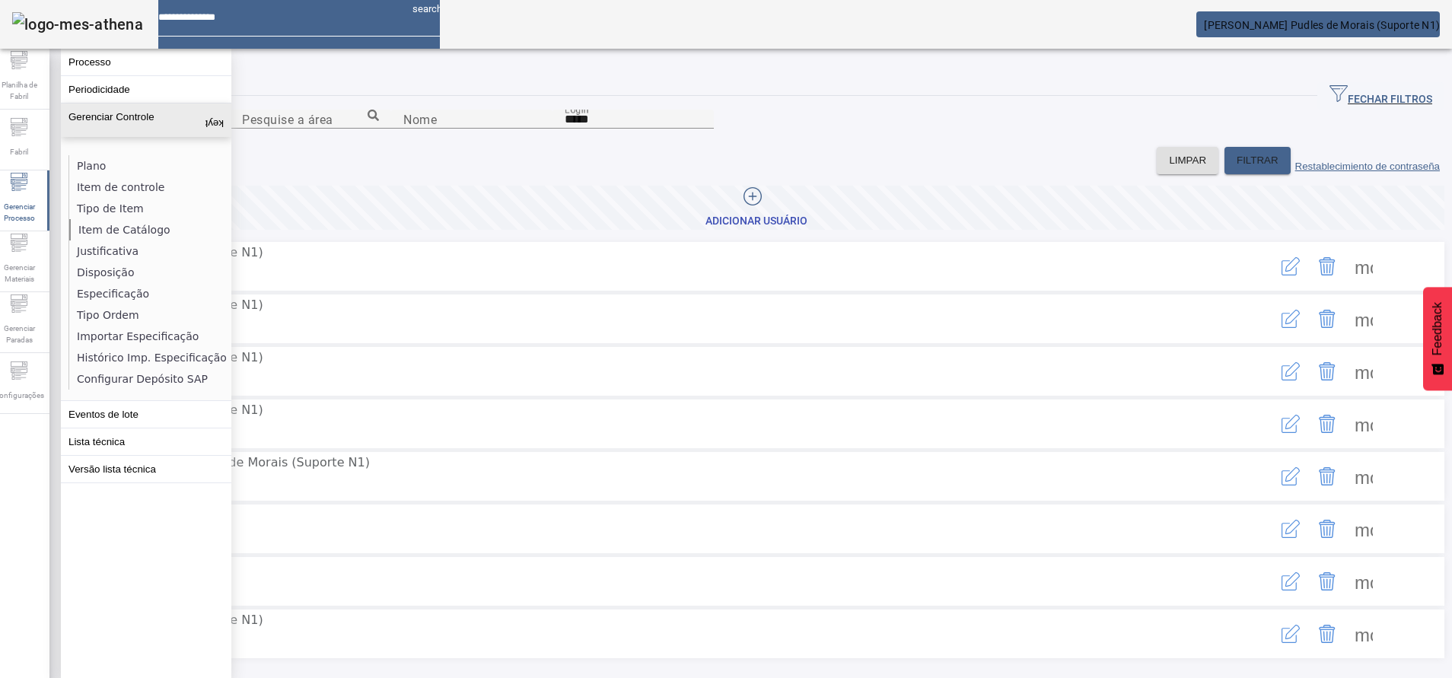
click at [137, 228] on li "Item de Catálogo" at bounding box center [149, 229] width 161 height 21
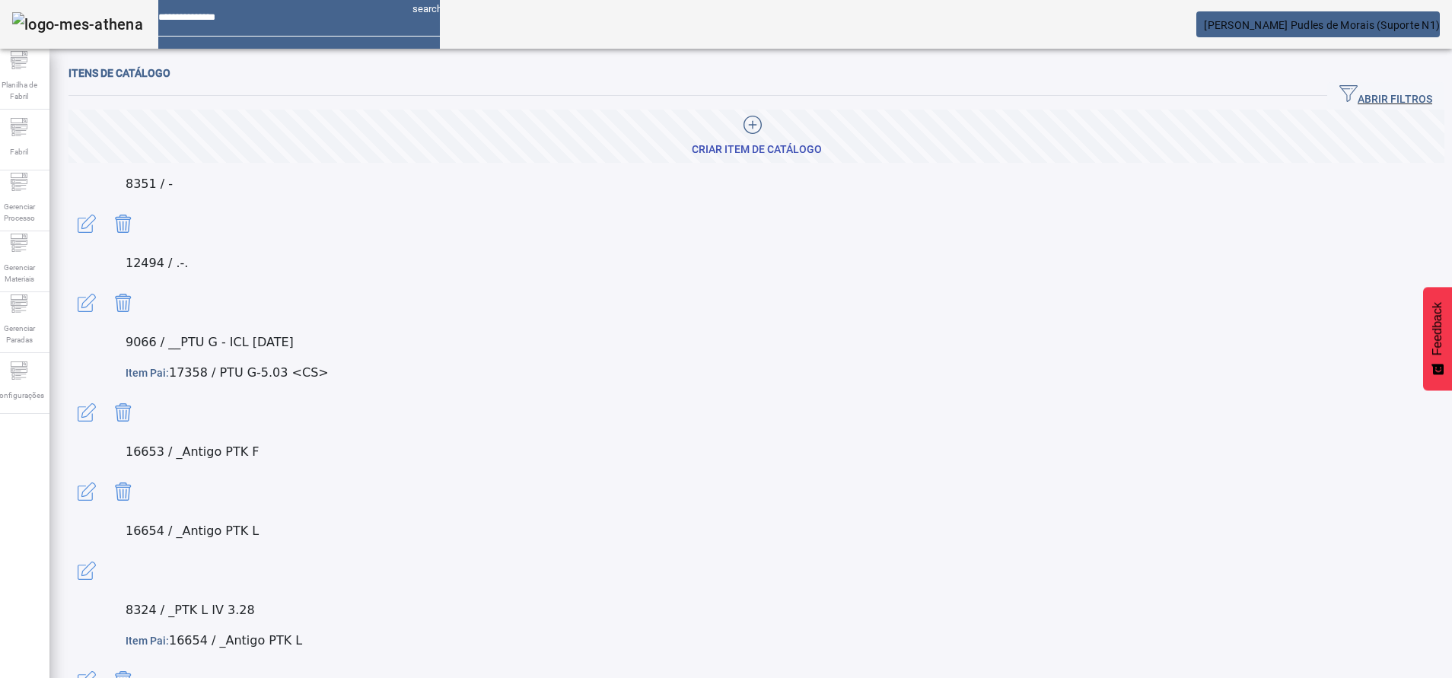
click at [1334, 107] on span "button" at bounding box center [1386, 96] width 117 height 37
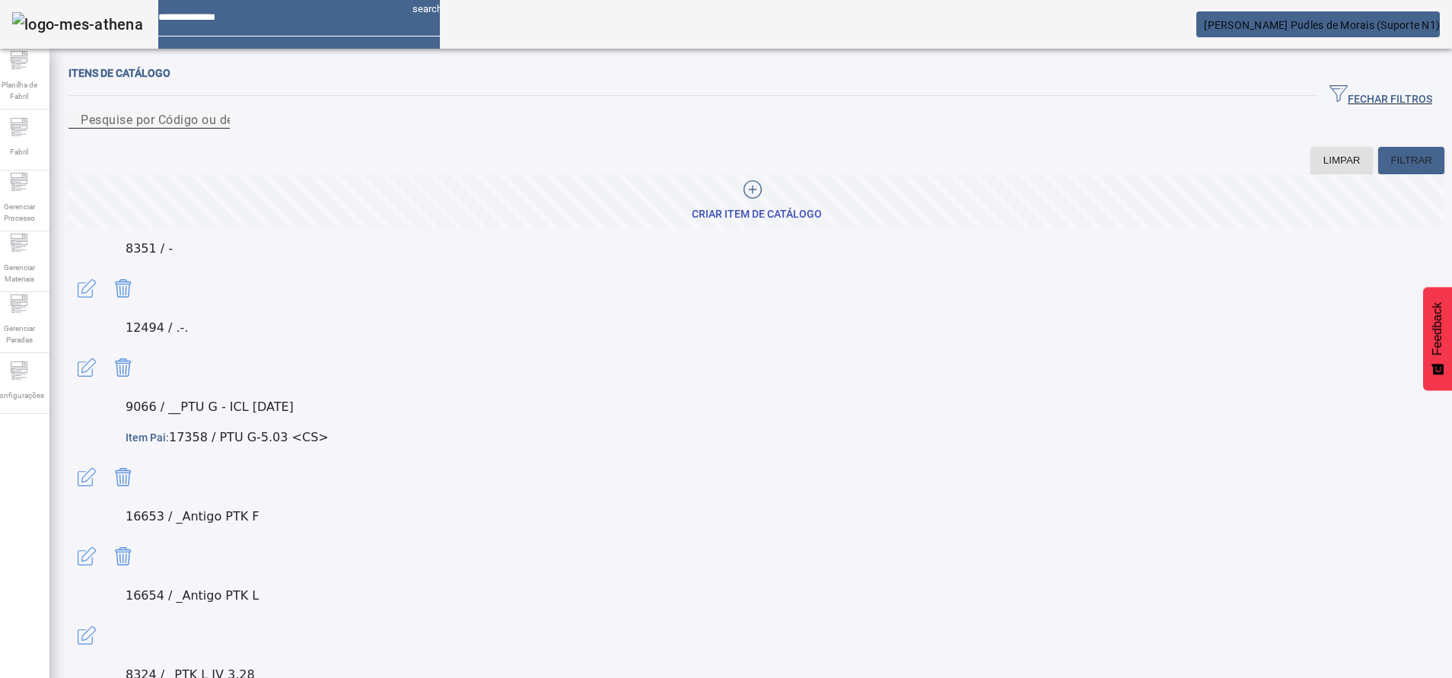
click at [218, 129] on input "Pesquise por Código ou descrição" at bounding box center [149, 119] width 137 height 18
paste input "*****"
type input "*****"
click at [1391, 168] on span "FILTRAR" at bounding box center [1412, 160] width 42 height 15
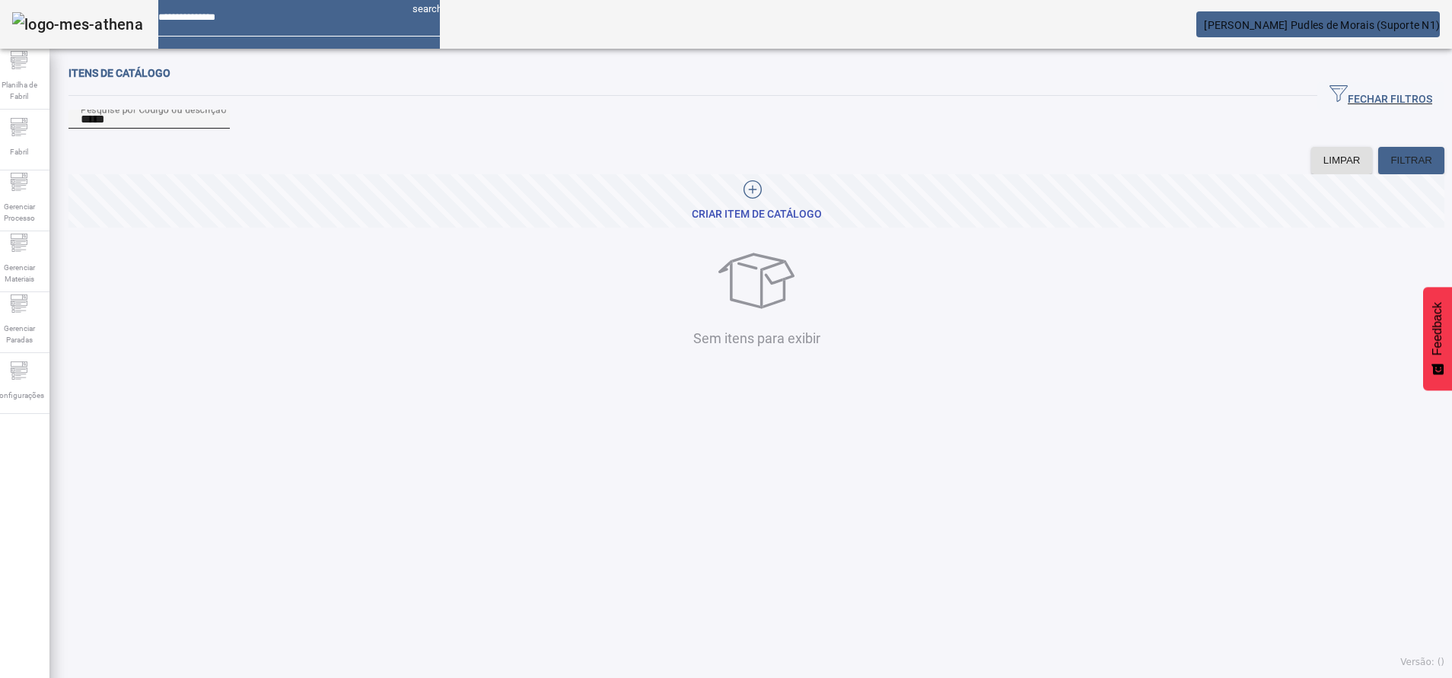
click at [218, 129] on input "*****" at bounding box center [149, 119] width 137 height 18
click at [16, 164] on div "Fabril" at bounding box center [19, 140] width 61 height 61
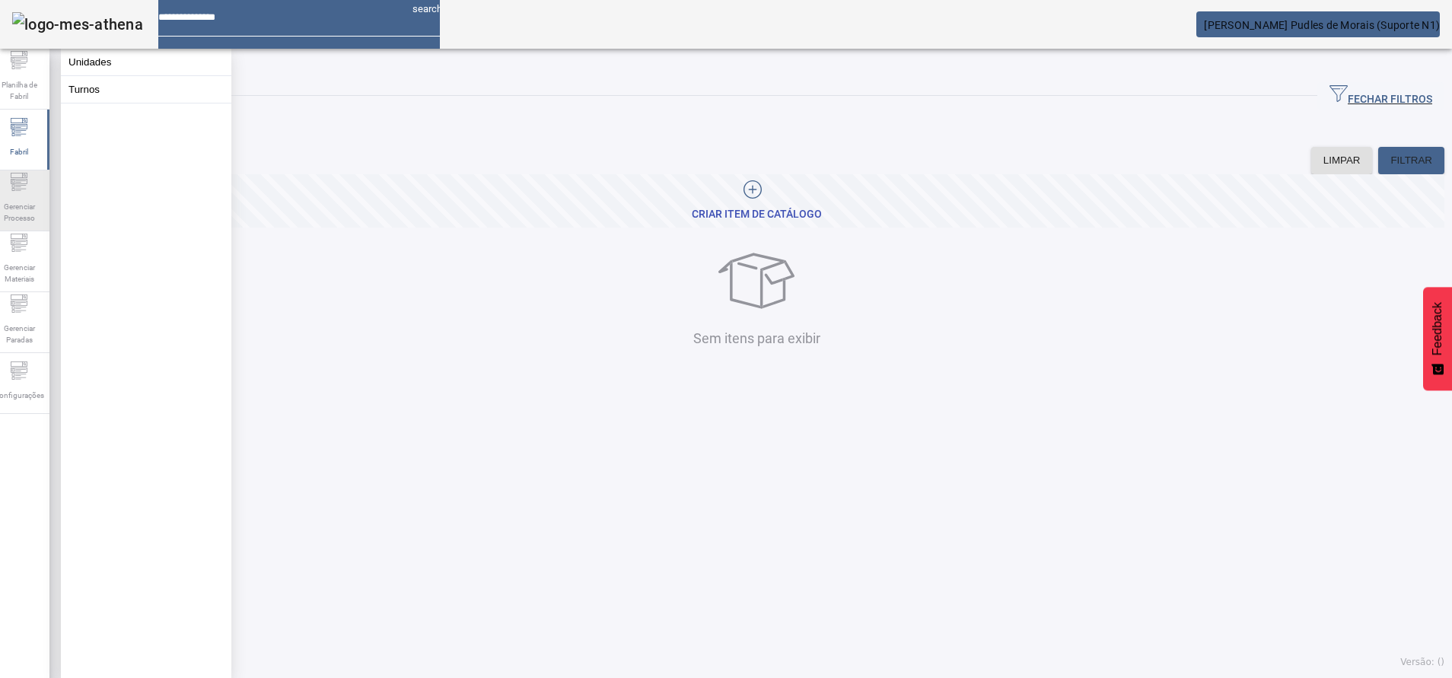
click at [19, 184] on icon at bounding box center [19, 182] width 18 height 18
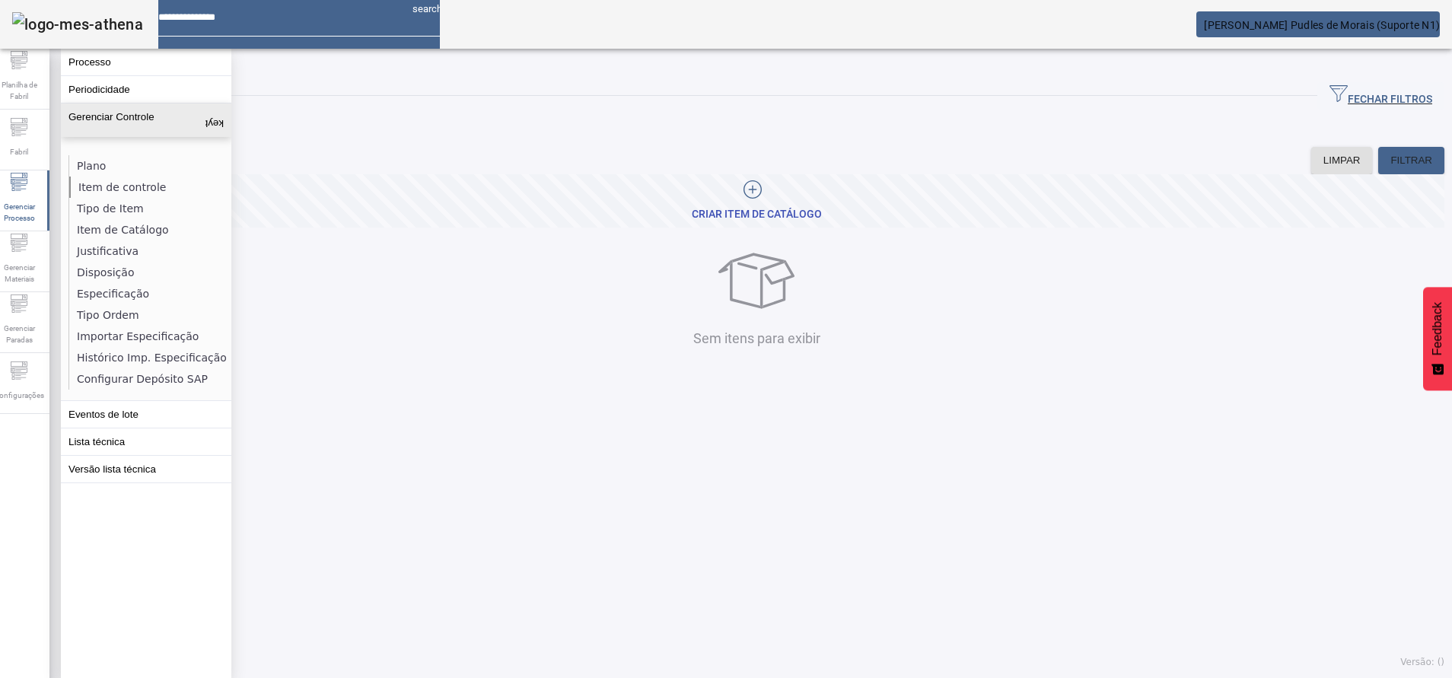
click at [107, 184] on li "Item de controle" at bounding box center [149, 187] width 161 height 21
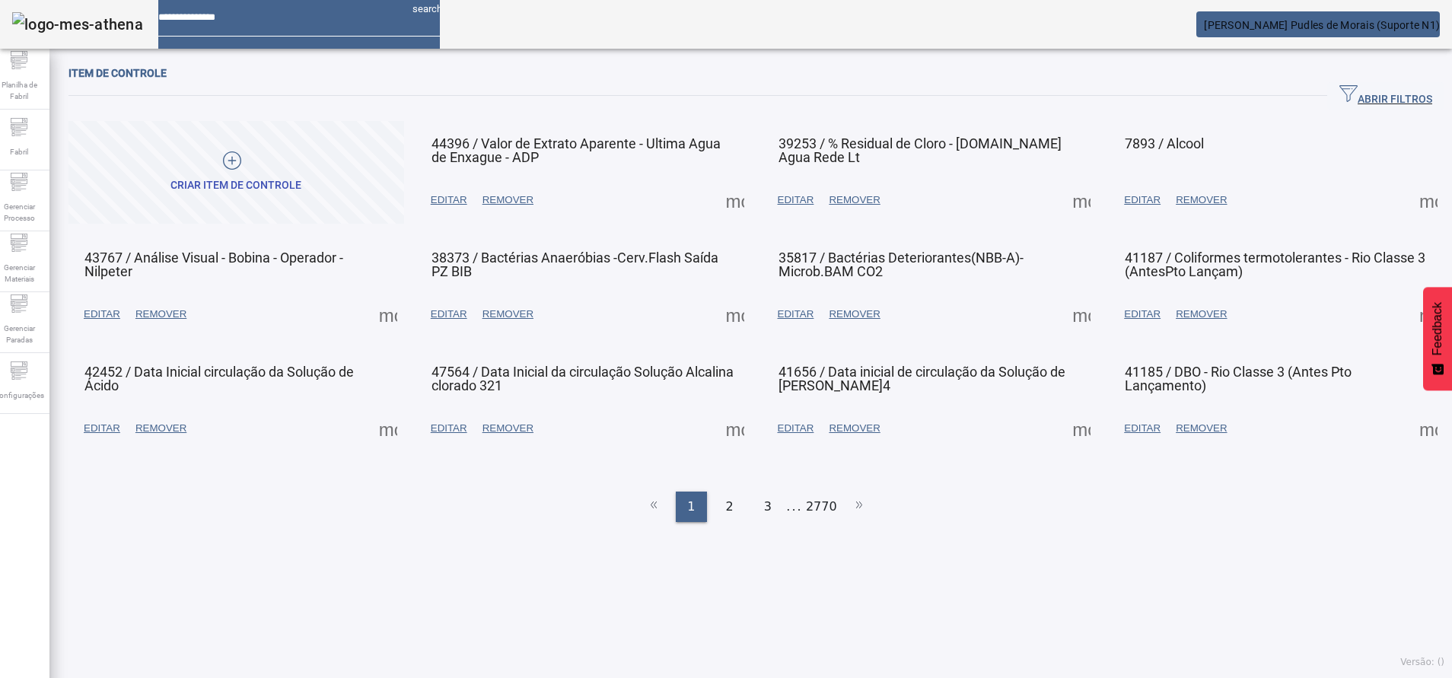
click at [1347, 91] on span "ABRIR FILTROS" at bounding box center [1386, 95] width 93 height 23
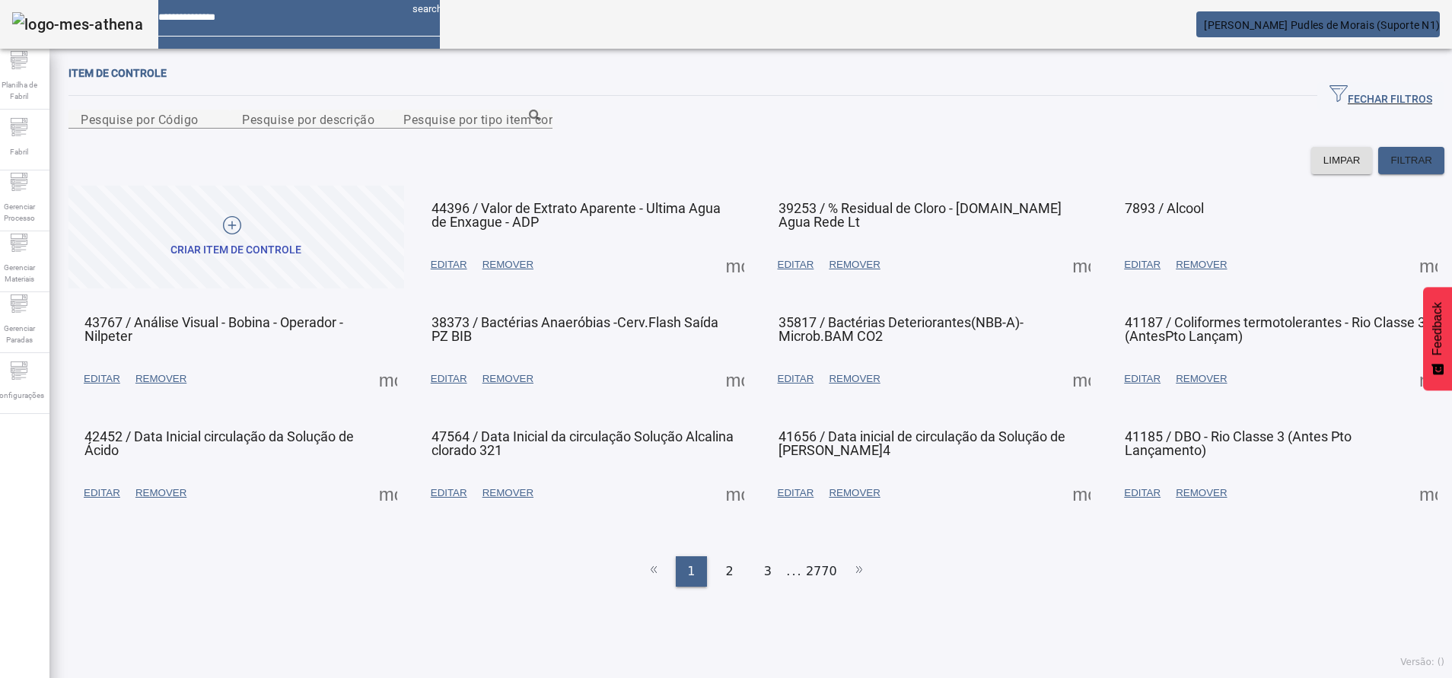
click at [391, 147] on div at bounding box center [310, 138] width 161 height 18
click at [379, 129] on input "Pesquise por descrição" at bounding box center [310, 119] width 137 height 18
type input "*"
paste input "**********"
click at [311, 129] on input "**********" at bounding box center [310, 119] width 137 height 18
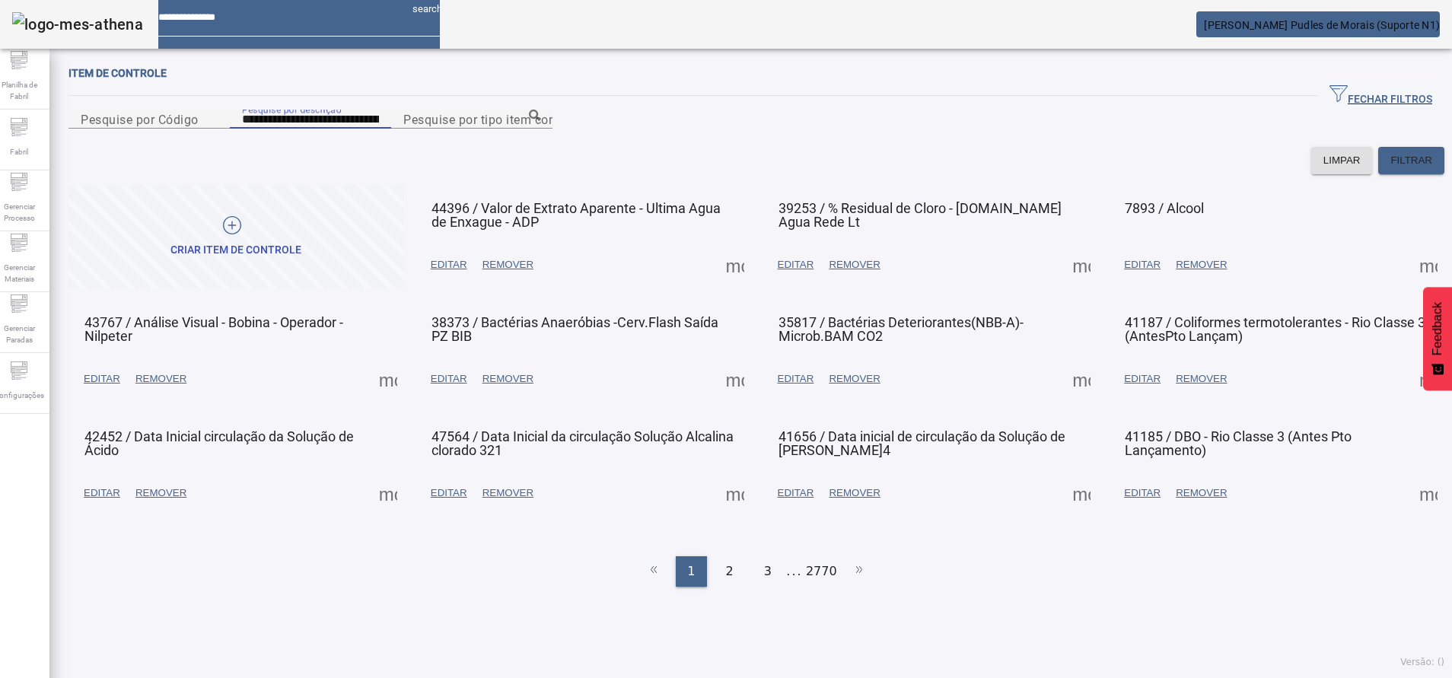
click at [311, 129] on input "**********" at bounding box center [310, 119] width 137 height 18
type input "**********"
click at [1394, 168] on span "FILTRAR" at bounding box center [1412, 160] width 42 height 15
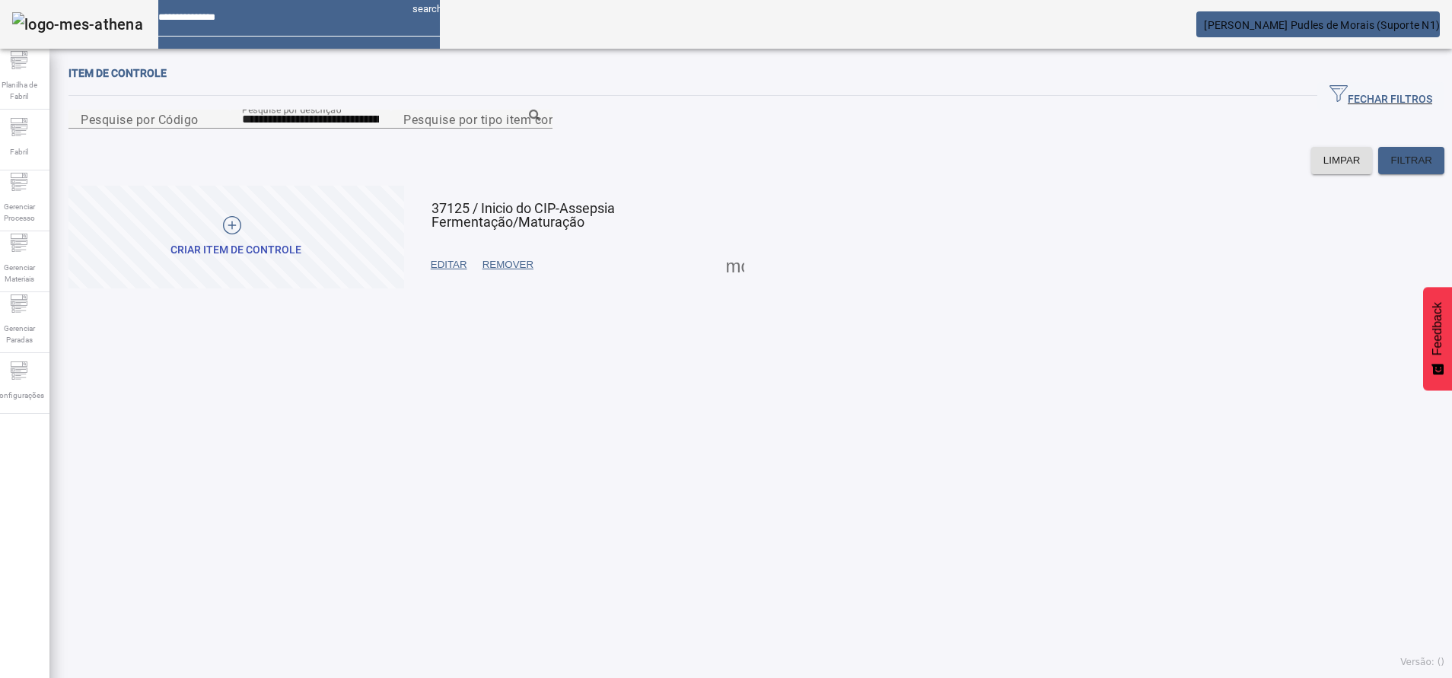
click at [717, 283] on span at bounding box center [735, 265] width 37 height 37
click at [860, 677] on div at bounding box center [726, 678] width 1452 height 0
click at [446, 273] on span "EDITAR" at bounding box center [449, 264] width 37 height 15
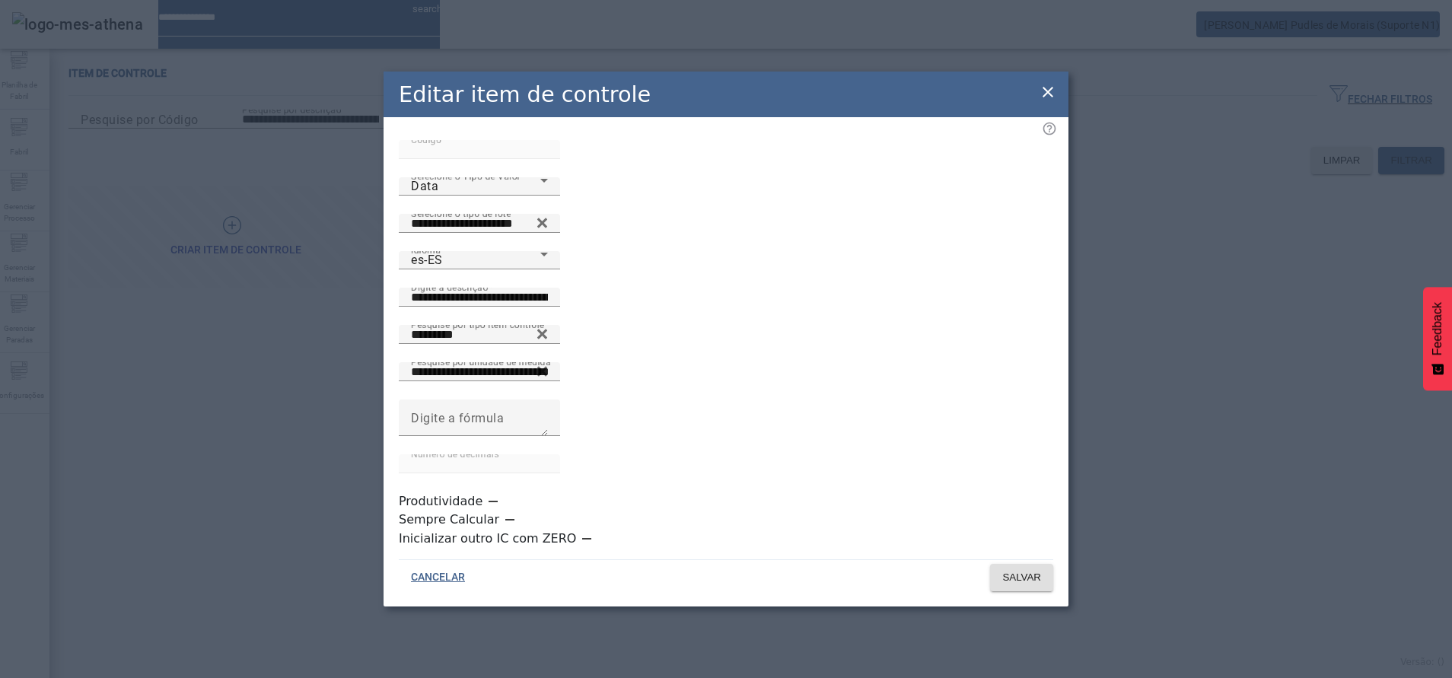
click at [1123, 123] on div "**********" at bounding box center [726, 339] width 1452 height 678
click at [1053, 101] on icon at bounding box center [1048, 92] width 18 height 18
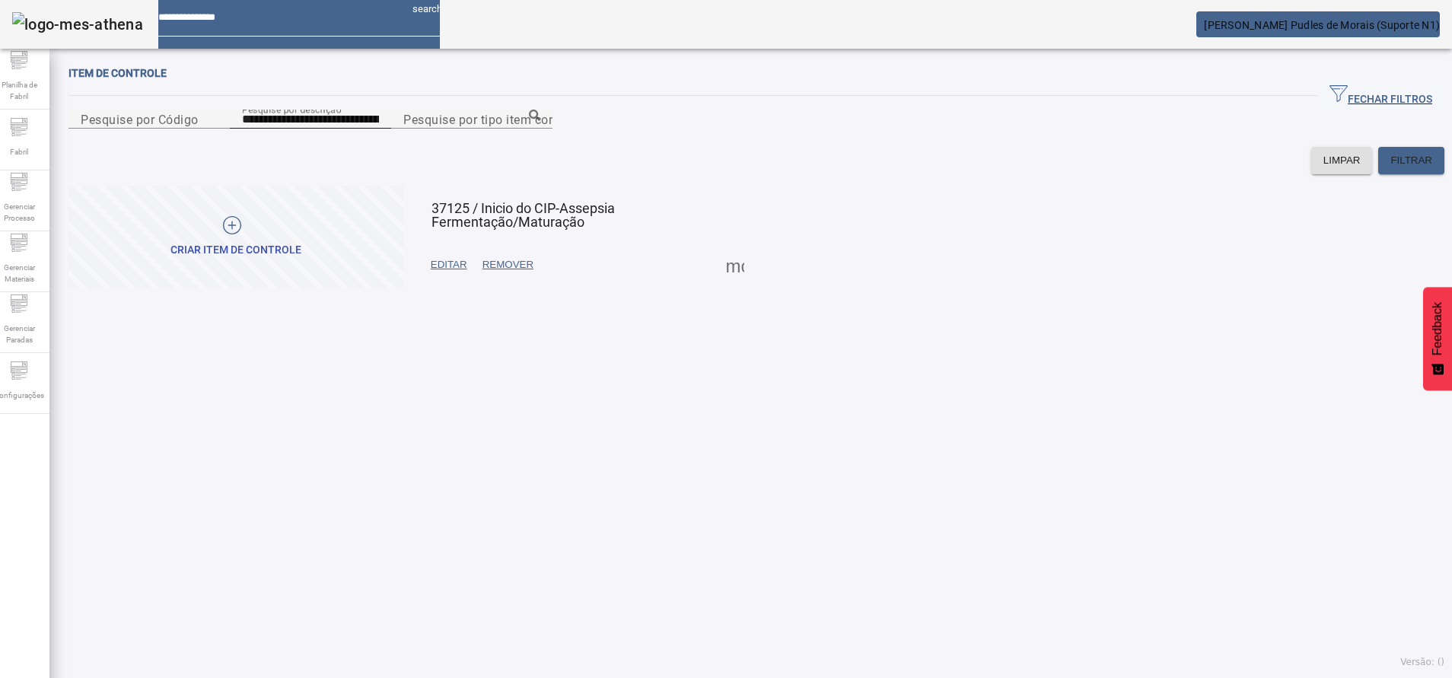
click at [379, 123] on div at bounding box center [379, 123] width 0 height 0
click at [379, 129] on input "**********" at bounding box center [310, 119] width 137 height 18
paste input "**********"
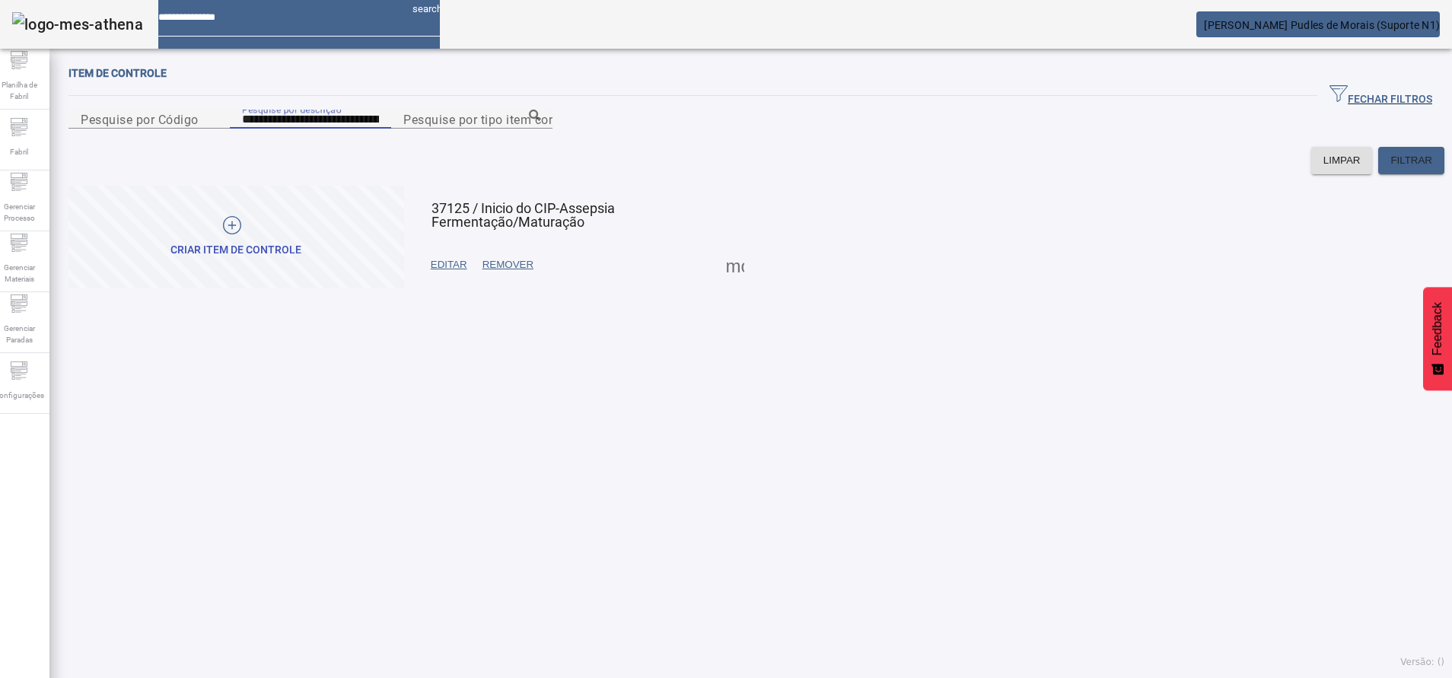
click at [379, 129] on input "**********" at bounding box center [310, 119] width 137 height 18
click at [306, 129] on input "**********" at bounding box center [310, 119] width 137 height 18
type input "**********"
click at [724, 283] on span at bounding box center [735, 265] width 37 height 37
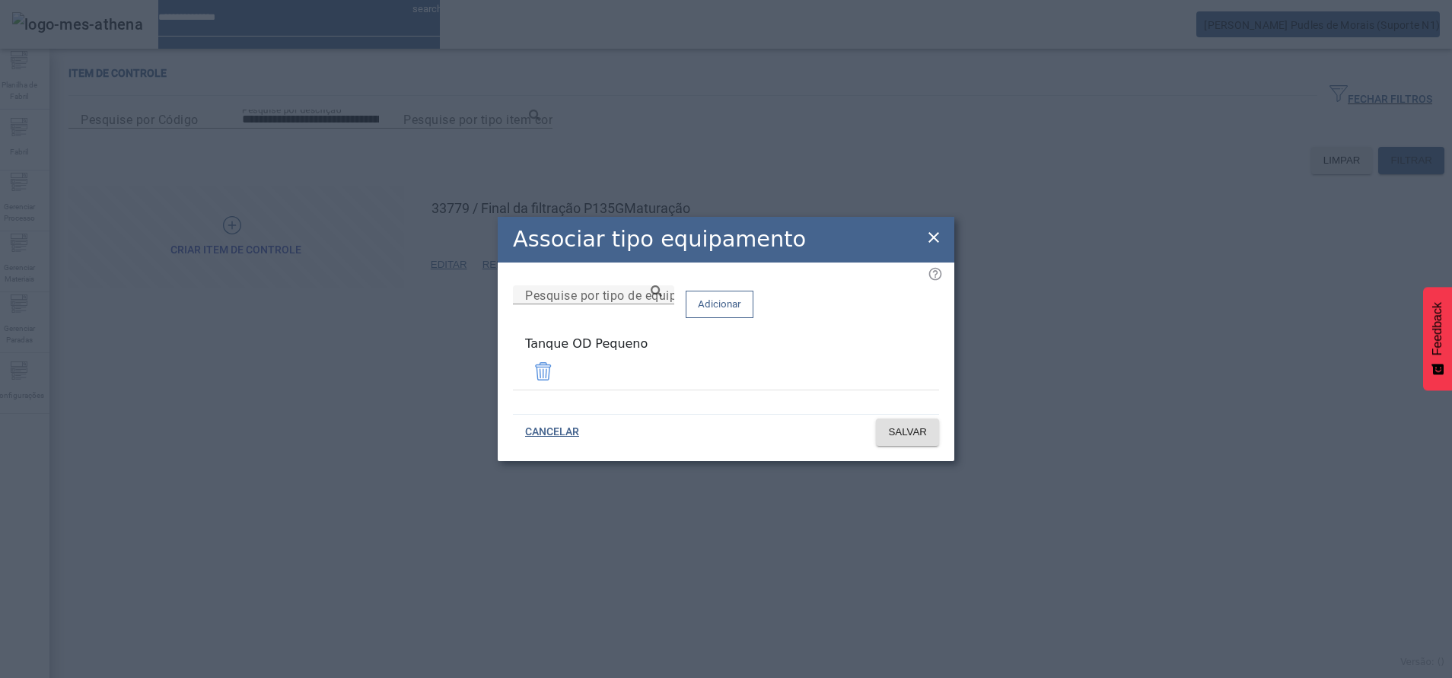
click at [919, 241] on div "Associar tipo equipamento" at bounding box center [726, 240] width 457 height 46
click at [933, 241] on icon at bounding box center [934, 237] width 11 height 11
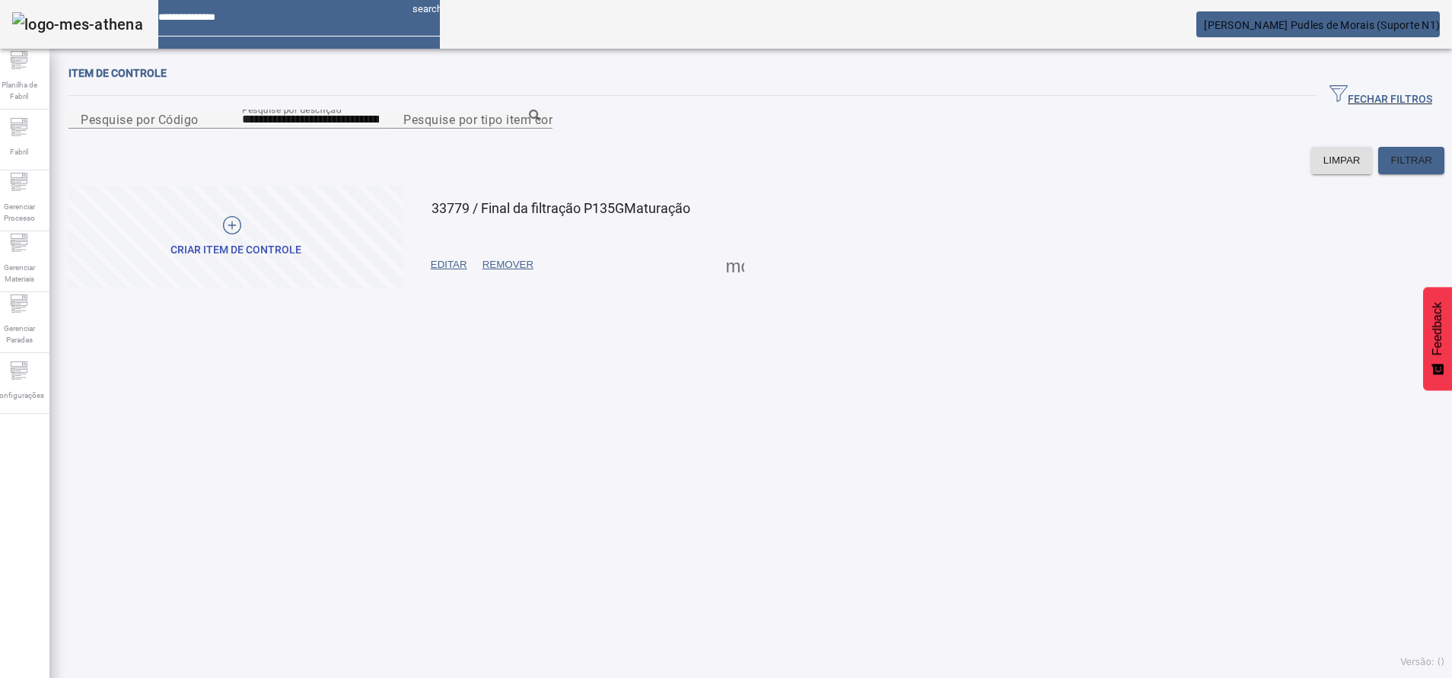
click at [725, 283] on span at bounding box center [735, 265] width 37 height 37
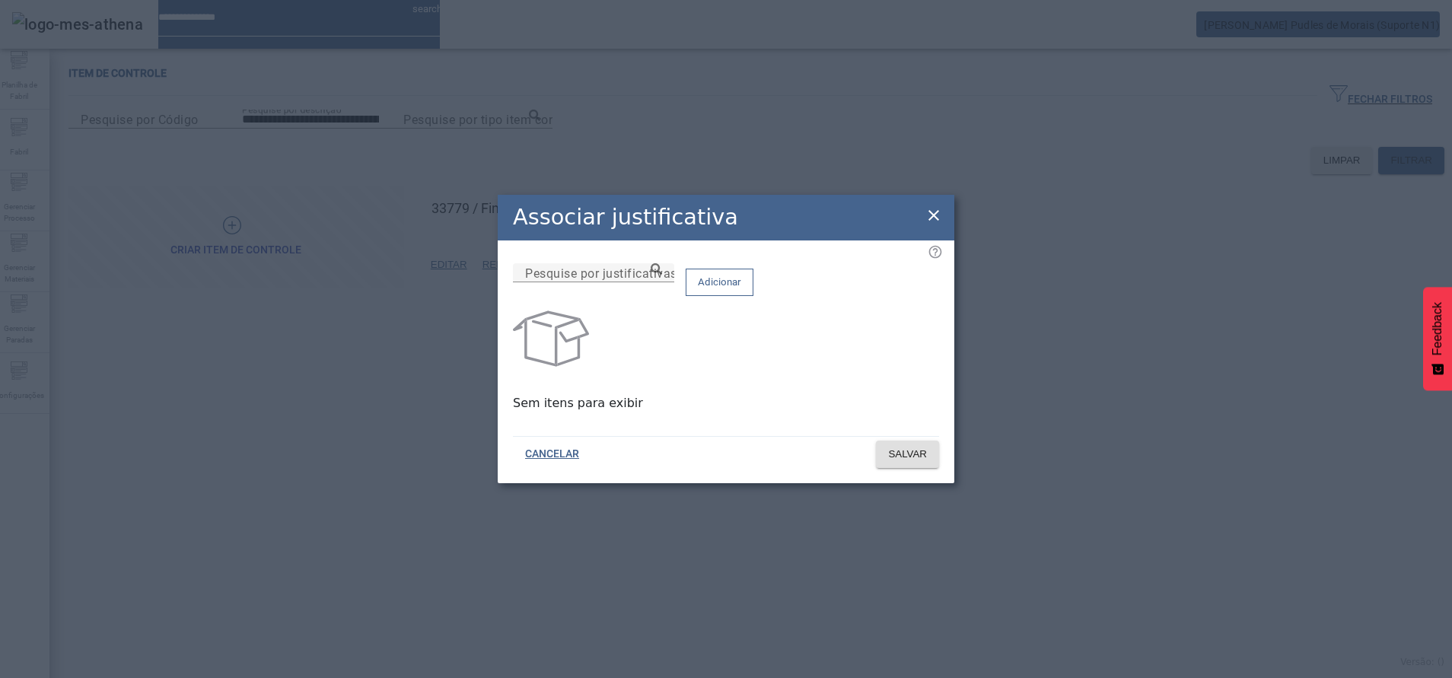
click at [921, 215] on div "Associar justificativa" at bounding box center [726, 218] width 457 height 46
click at [929, 215] on icon at bounding box center [934, 215] width 18 height 18
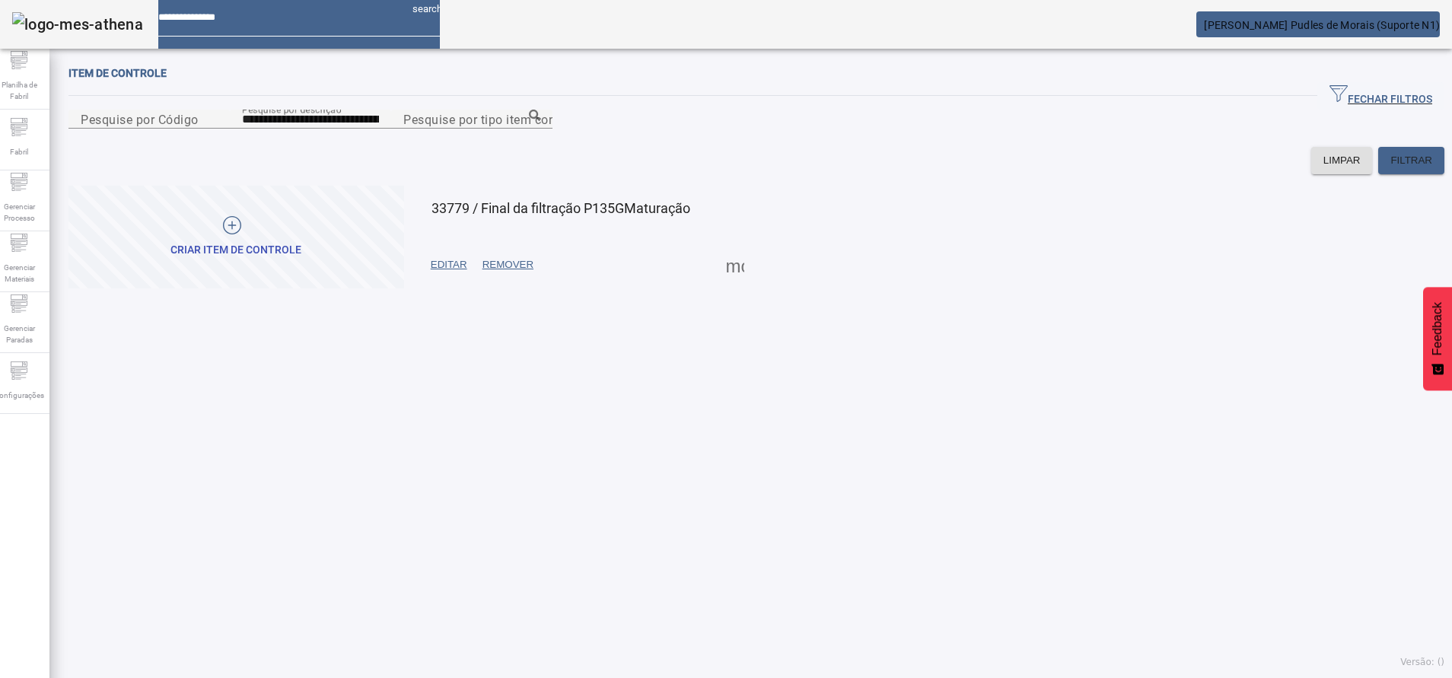
click at [461, 273] on span "EDITAR" at bounding box center [449, 264] width 37 height 15
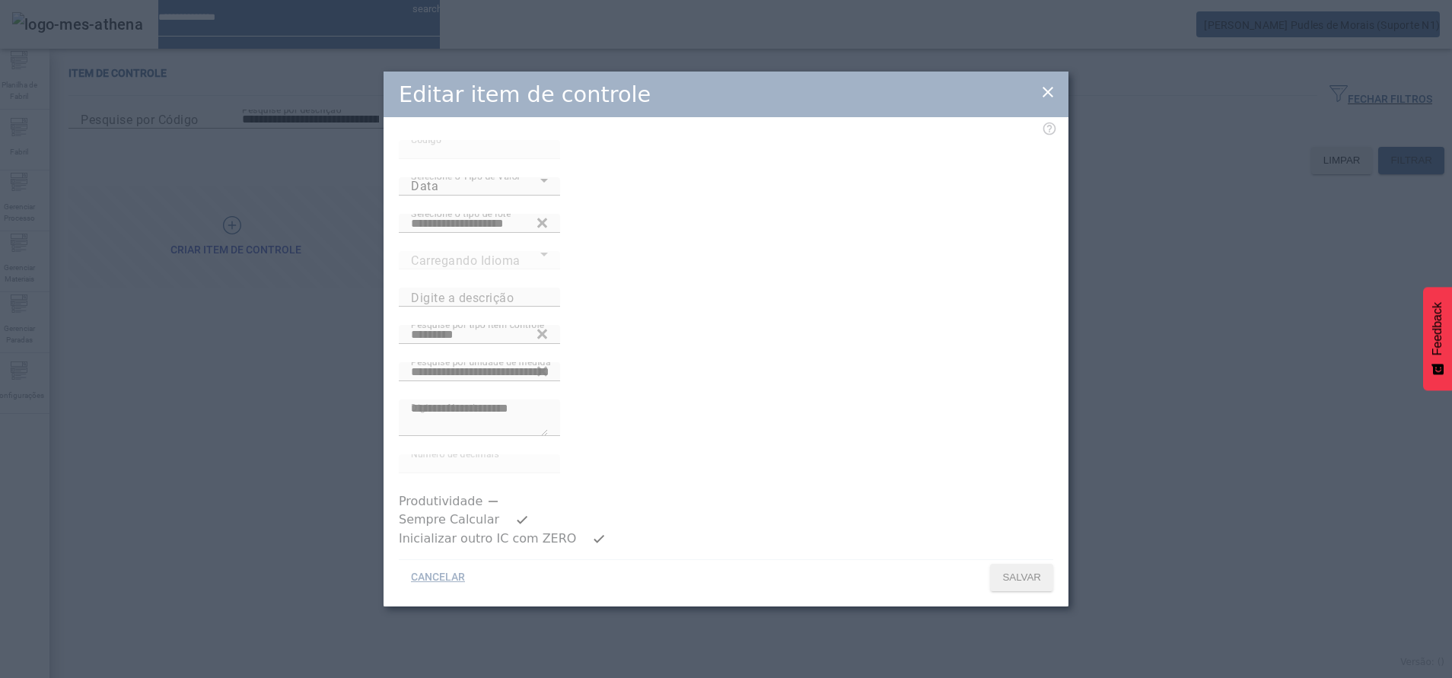
type input "**********"
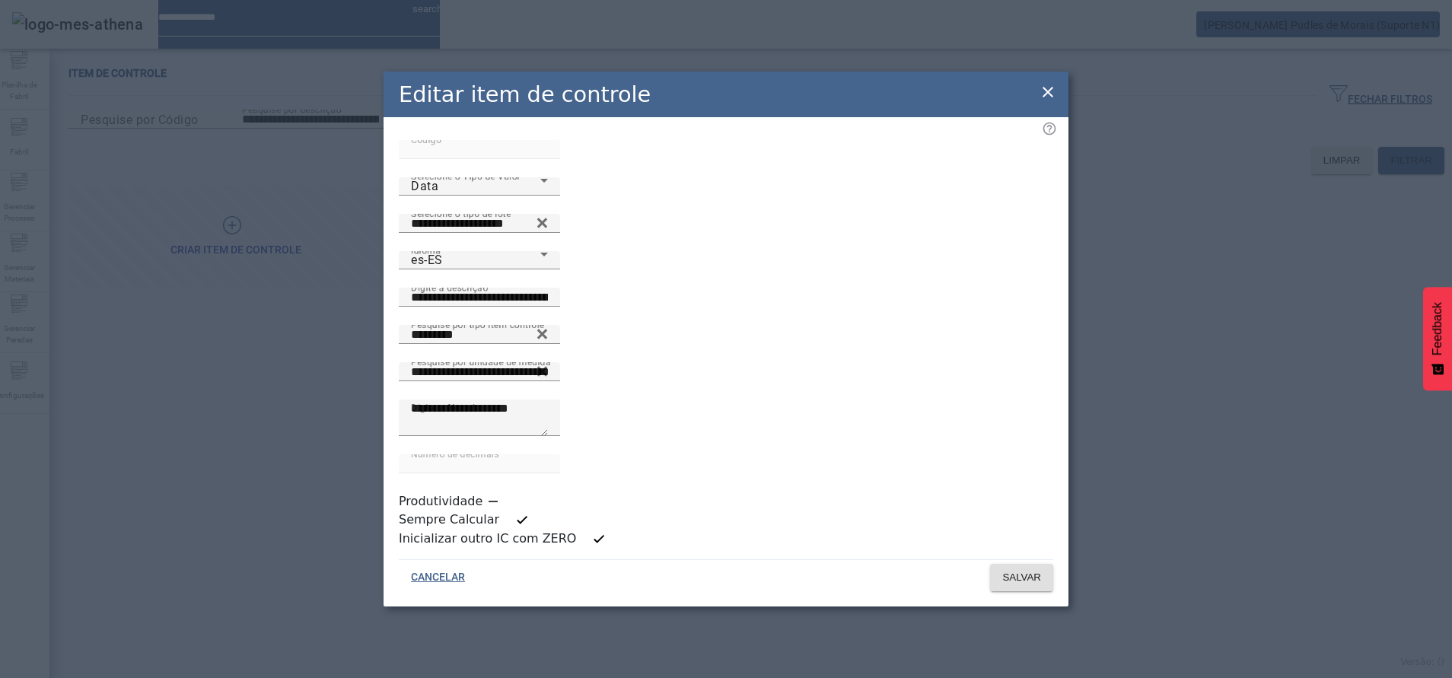
scroll to position [2, 0]
click at [1044, 101] on icon at bounding box center [1048, 92] width 18 height 18
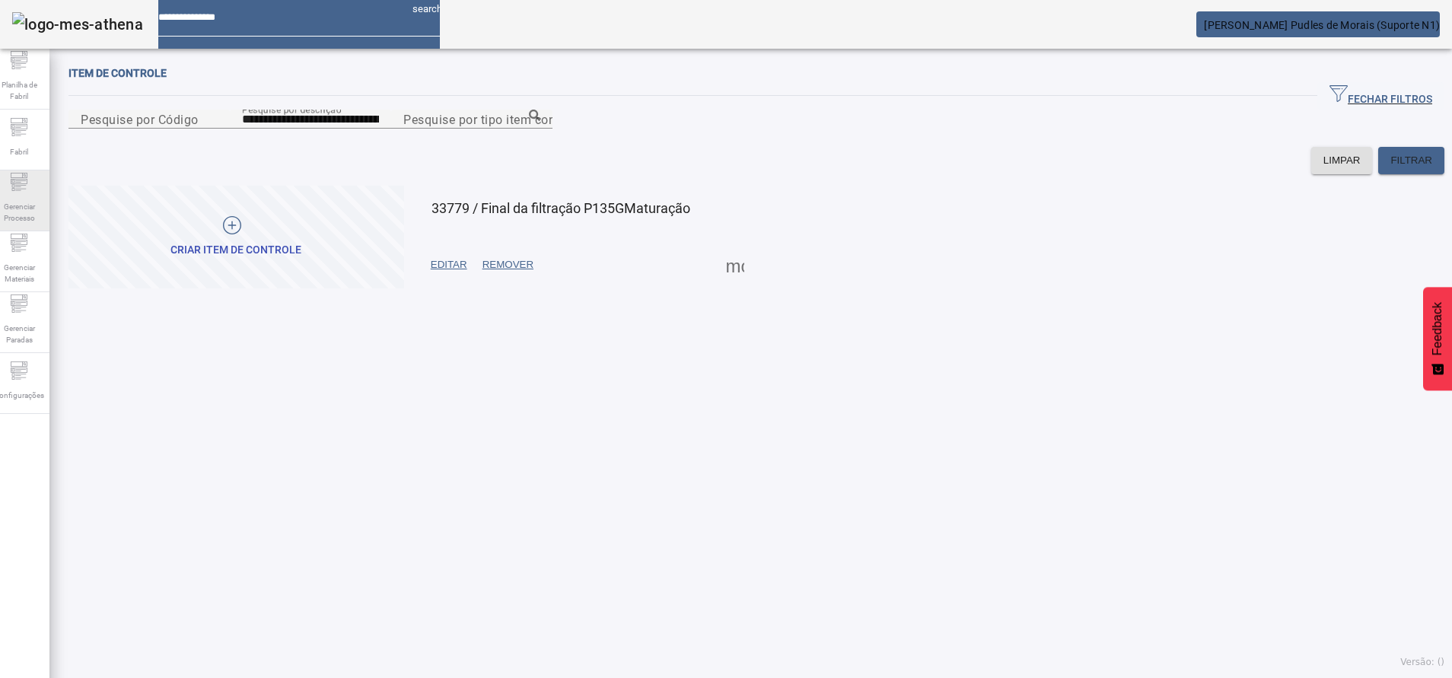
click at [24, 201] on span "Gerenciar Processo" at bounding box center [19, 212] width 46 height 32
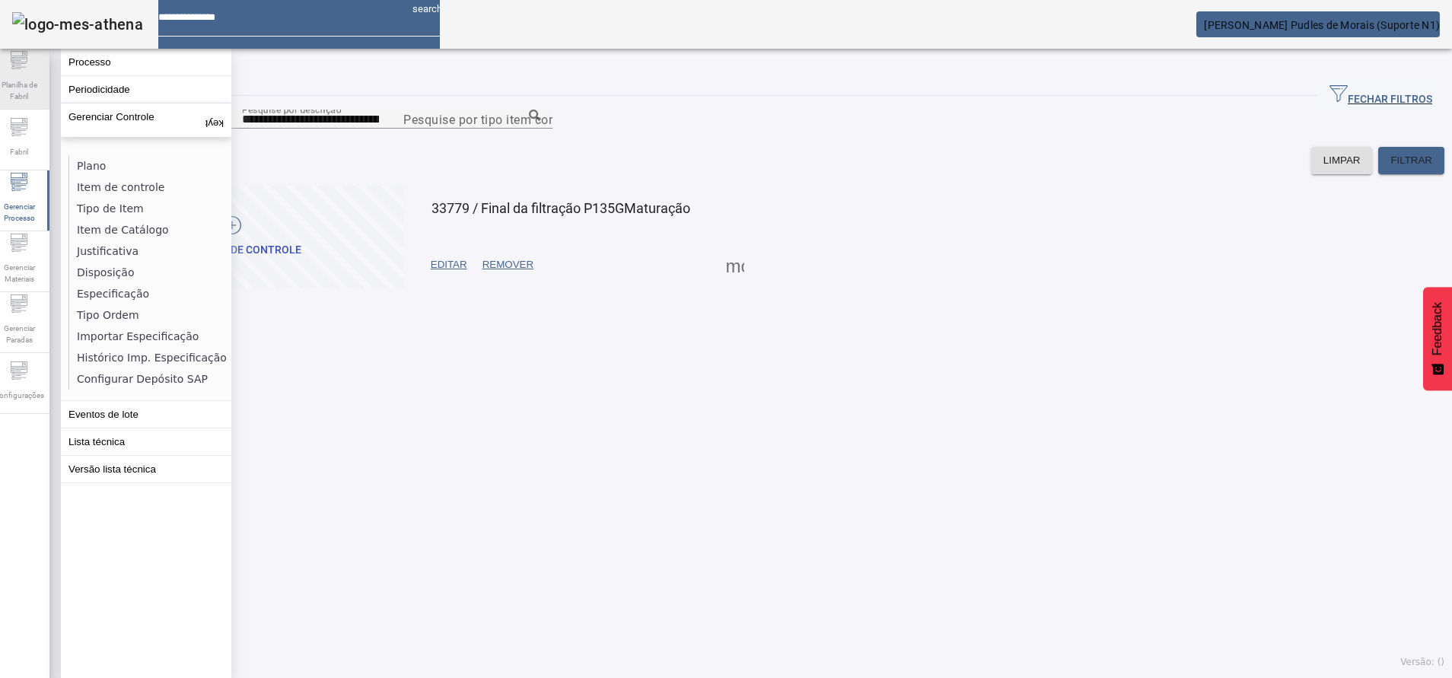
click at [36, 100] on span "Planilha de Fabril" at bounding box center [19, 91] width 46 height 32
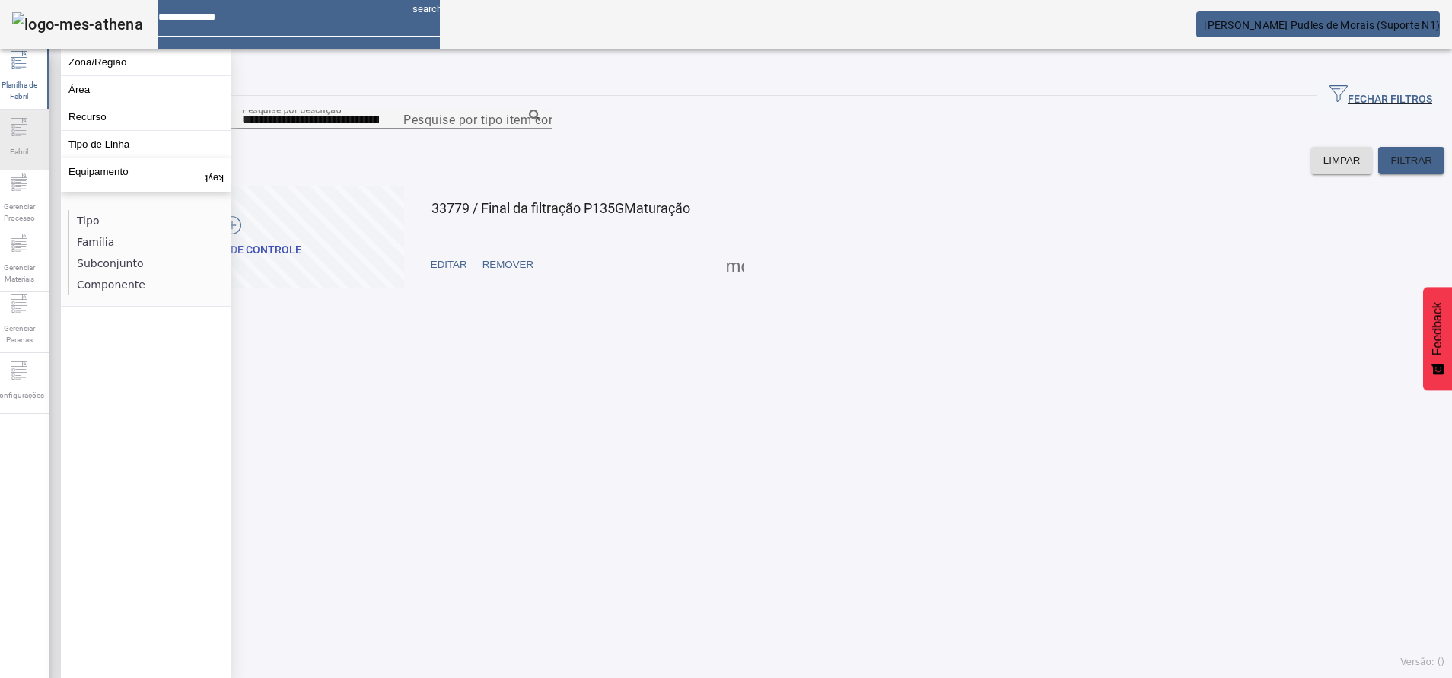
drag, startPoint x: 36, startPoint y: 100, endPoint x: 26, endPoint y: 167, distance: 68.5
click at [26, 167] on aside "Planilha de Fabril Fabril Gerenciar Processo Gerenciar Materiais Gerenciar Para…" at bounding box center [19, 391] width 61 height 685
click at [23, 183] on icon at bounding box center [19, 181] width 17 height 5
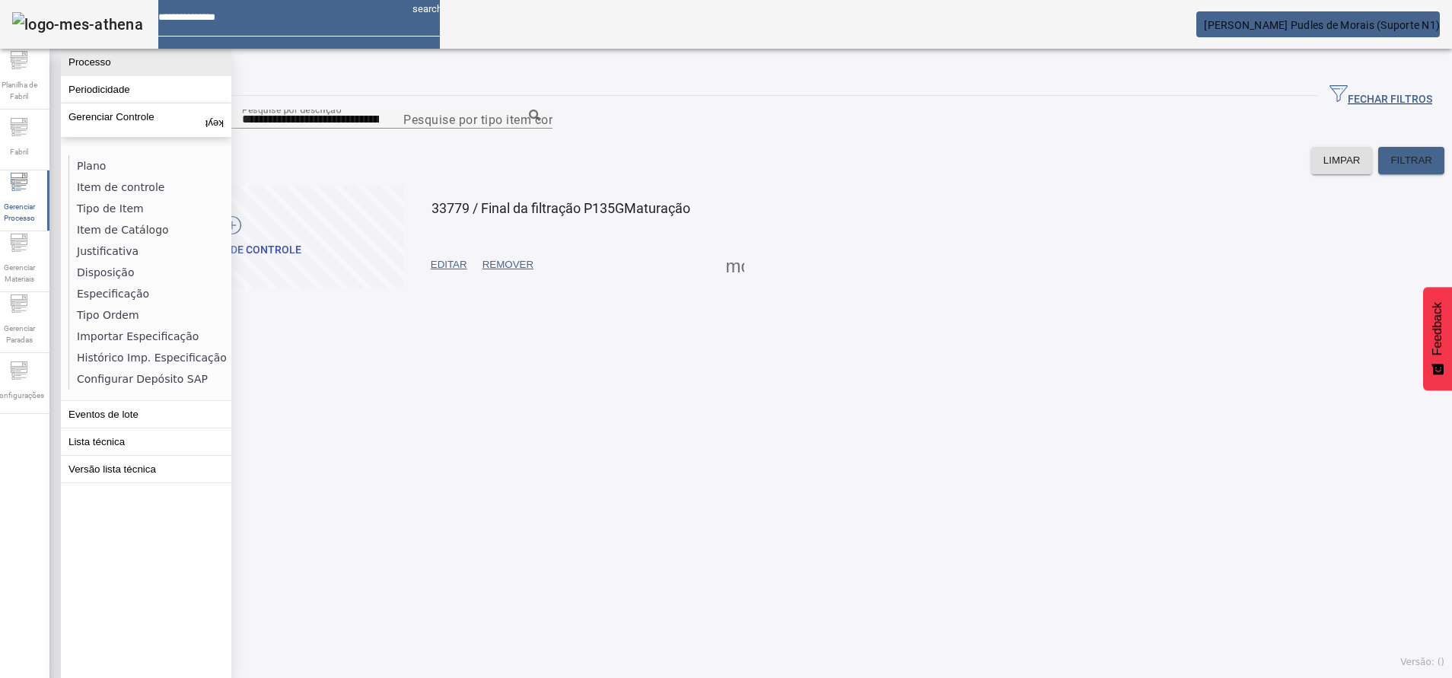
click at [130, 75] on button "Processo" at bounding box center [146, 62] width 171 height 27
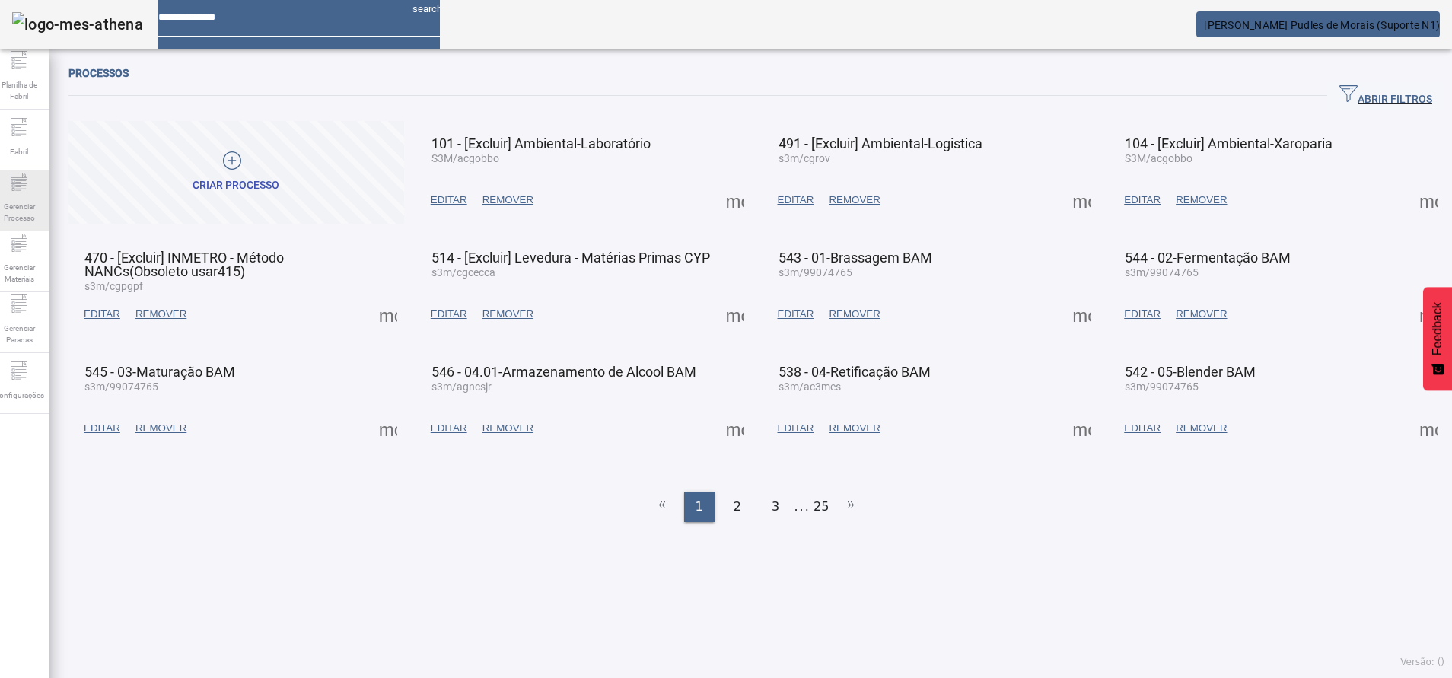
click at [40, 172] on div "Gerenciar Processo" at bounding box center [19, 201] width 61 height 61
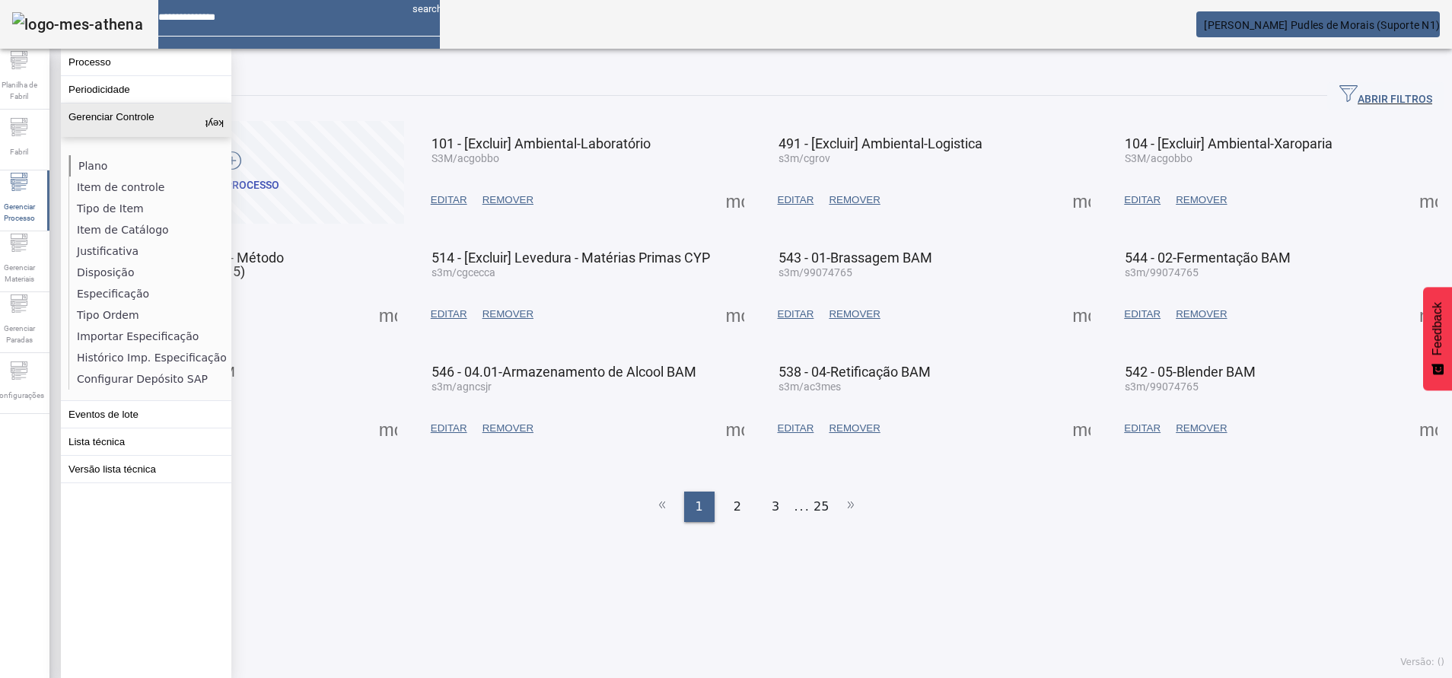
click at [133, 162] on li "Plano" at bounding box center [149, 165] width 161 height 21
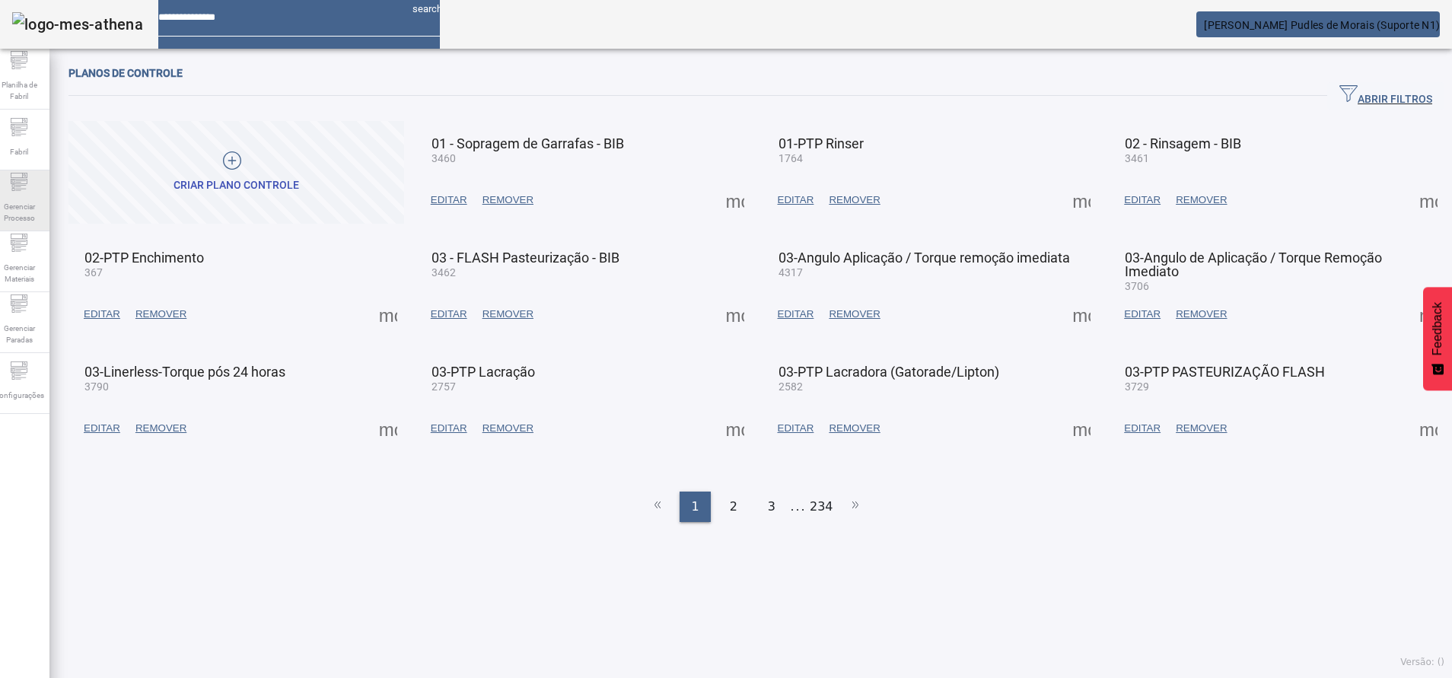
click at [30, 218] on span "Gerenciar Processo" at bounding box center [19, 212] width 46 height 32
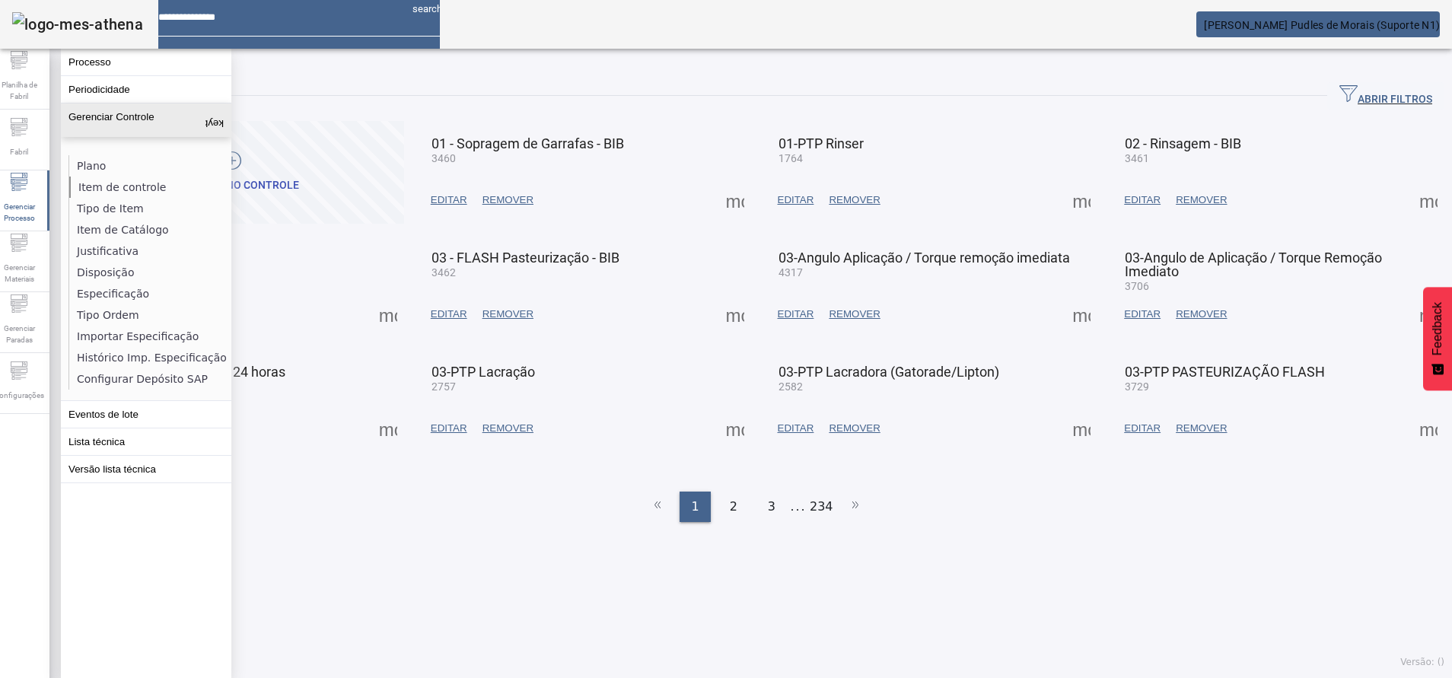
click at [110, 183] on li "Item de controle" at bounding box center [149, 187] width 161 height 21
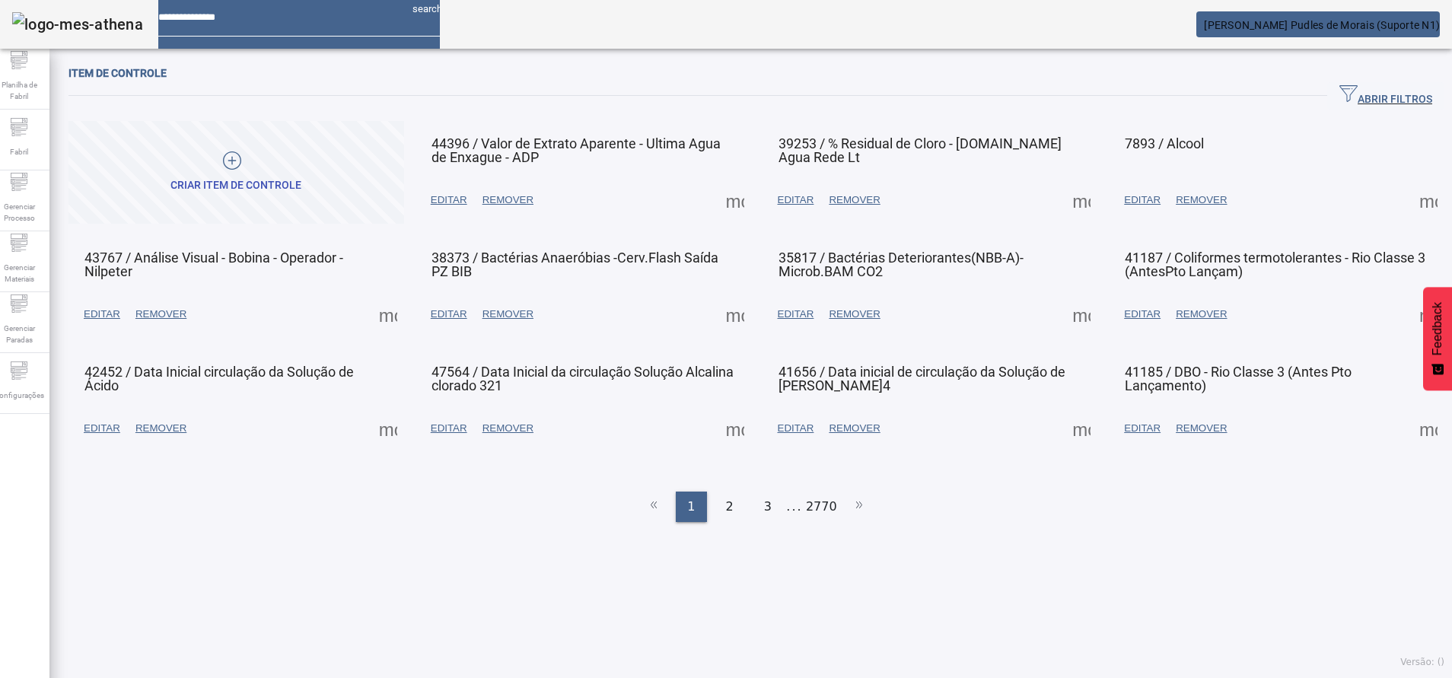
click at [456, 319] on span "EDITAR" at bounding box center [449, 314] width 37 height 15
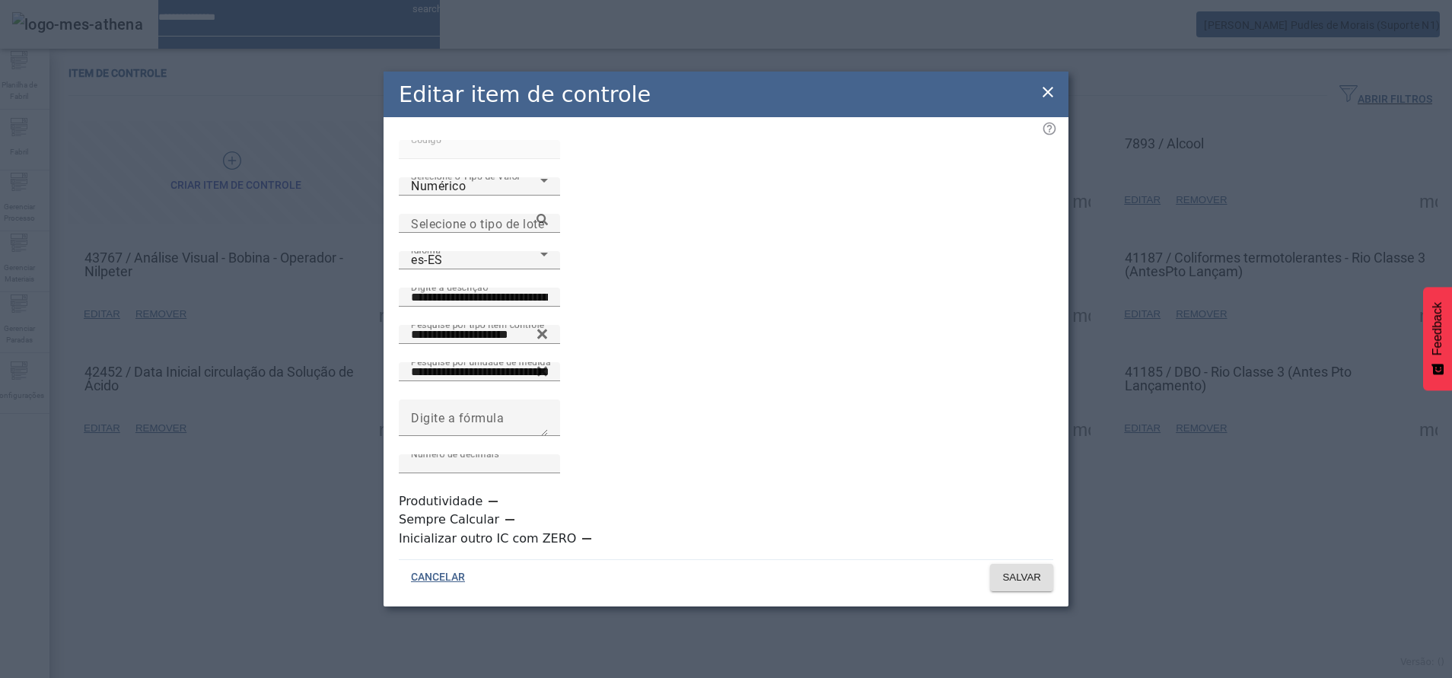
click at [1049, 97] on icon at bounding box center [1048, 92] width 11 height 11
